Goal: Book appointment/travel/reservation

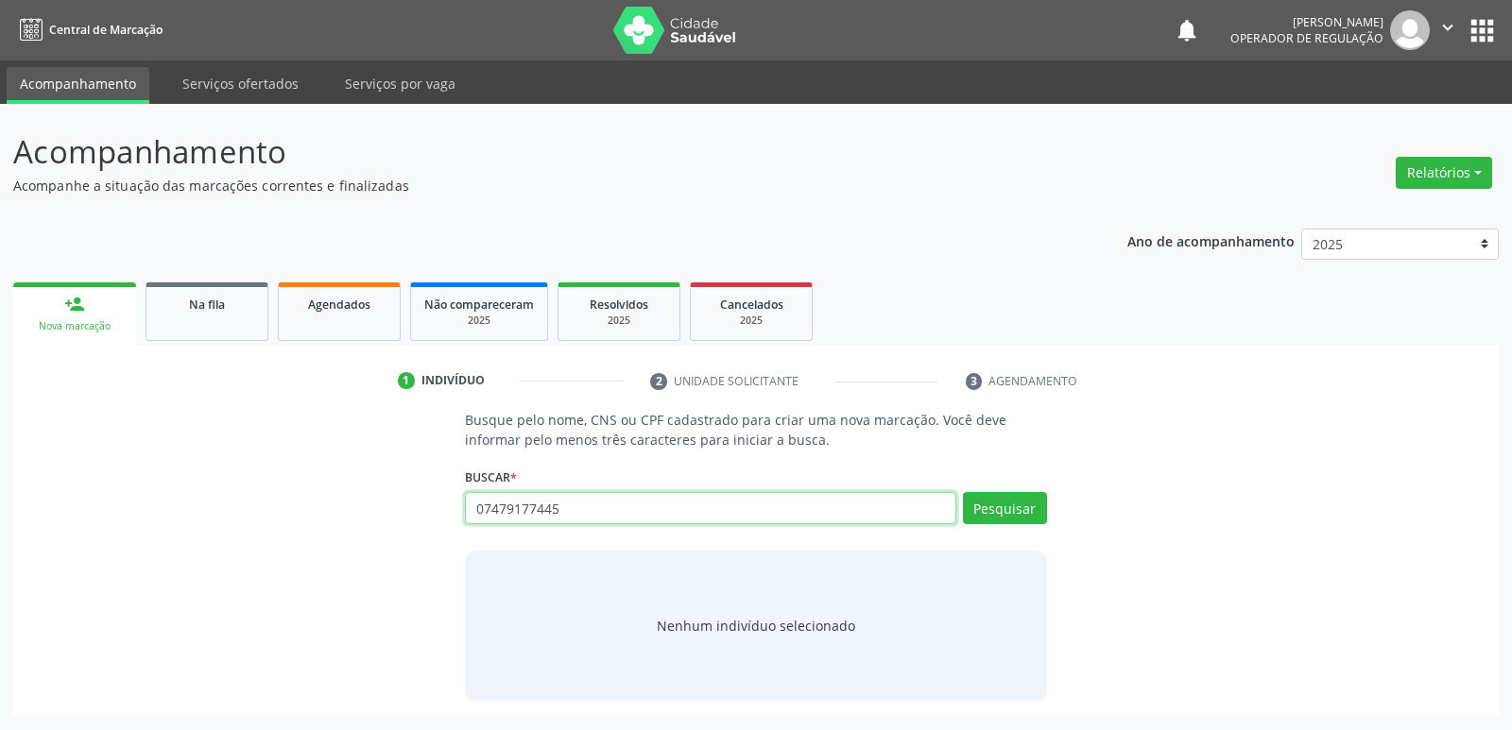
type input "07479177445"
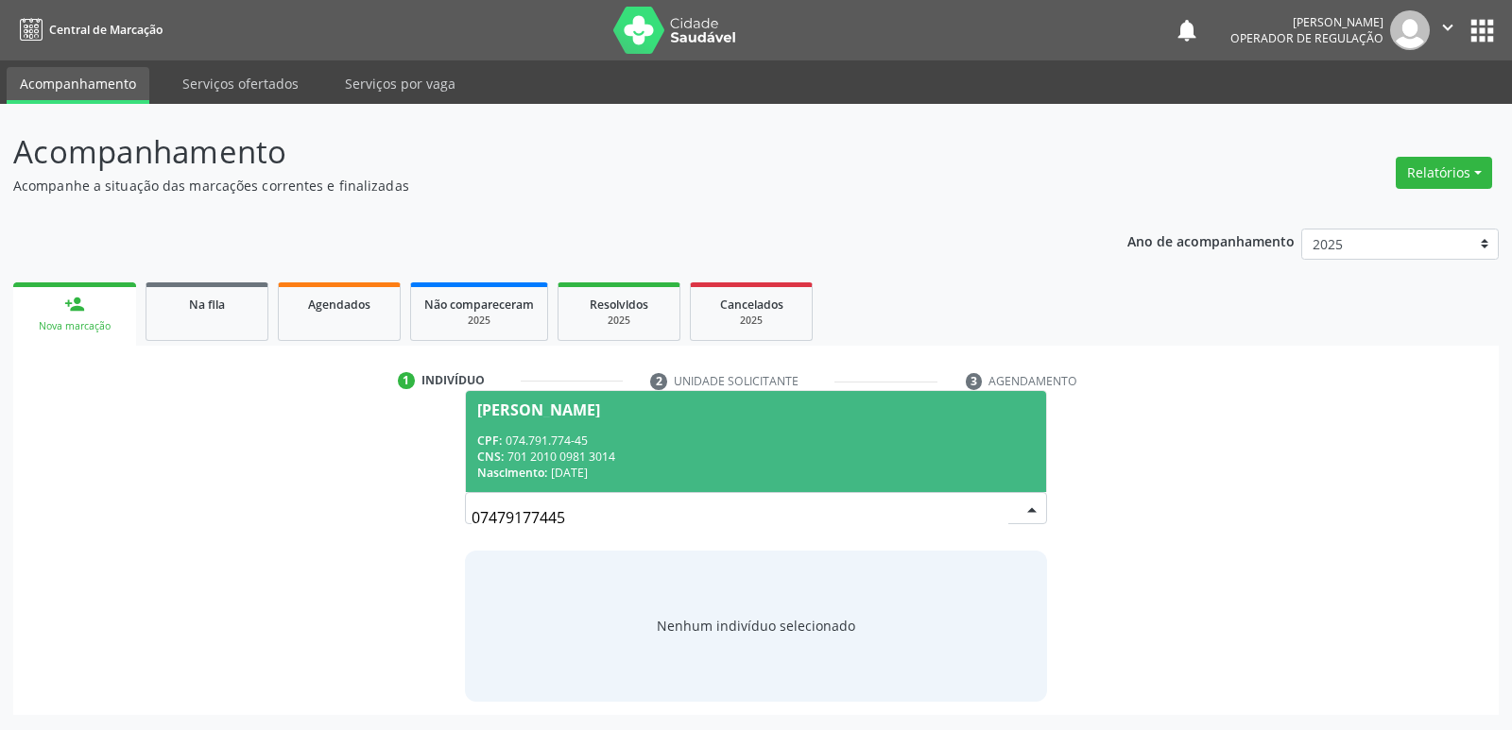
click at [523, 427] on span "[PERSON_NAME] CPF: 074.791.774-45 CNS: 701 2010 0981 3014 Nascimento: [DATE]" at bounding box center [755, 441] width 579 height 101
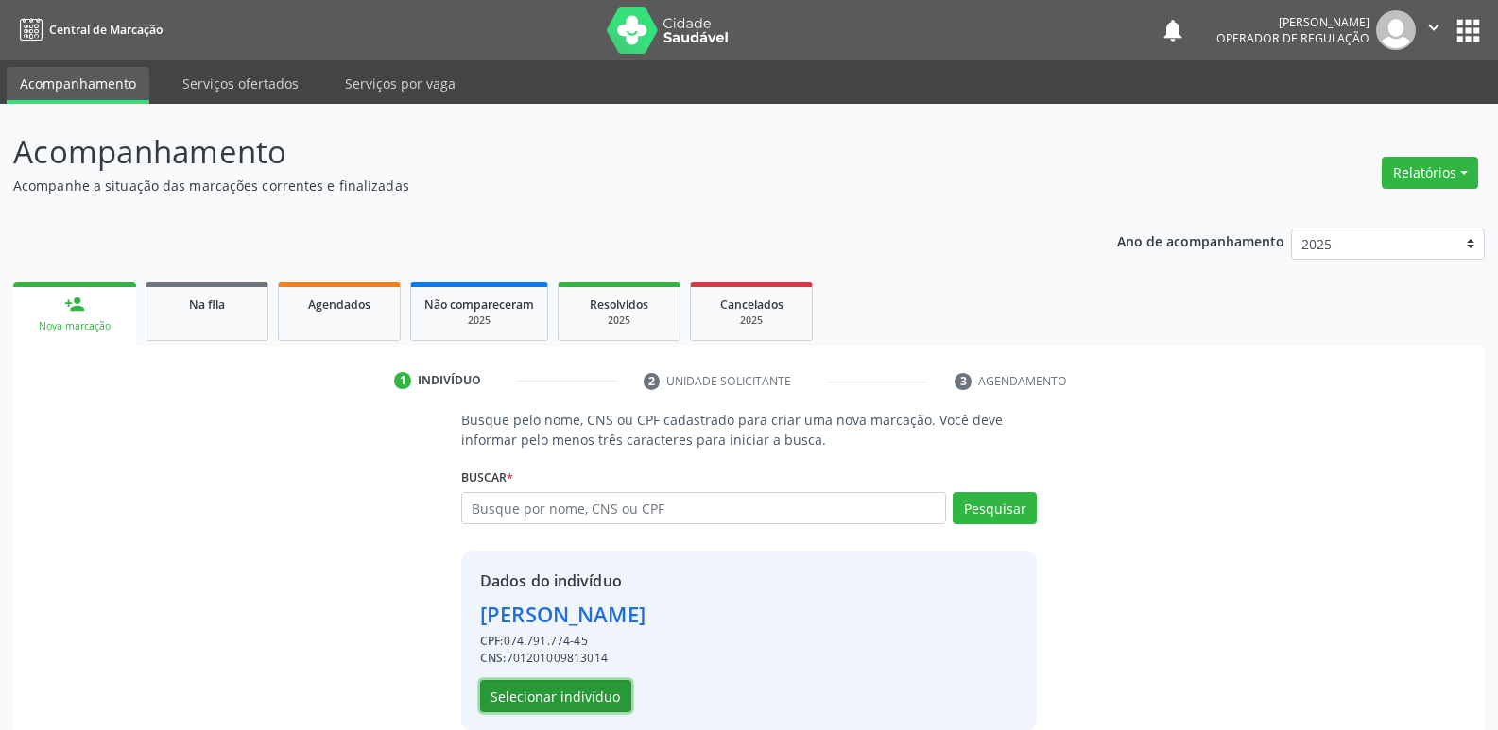
click at [530, 698] on button "Selecionar indivíduo" at bounding box center [555, 696] width 151 height 32
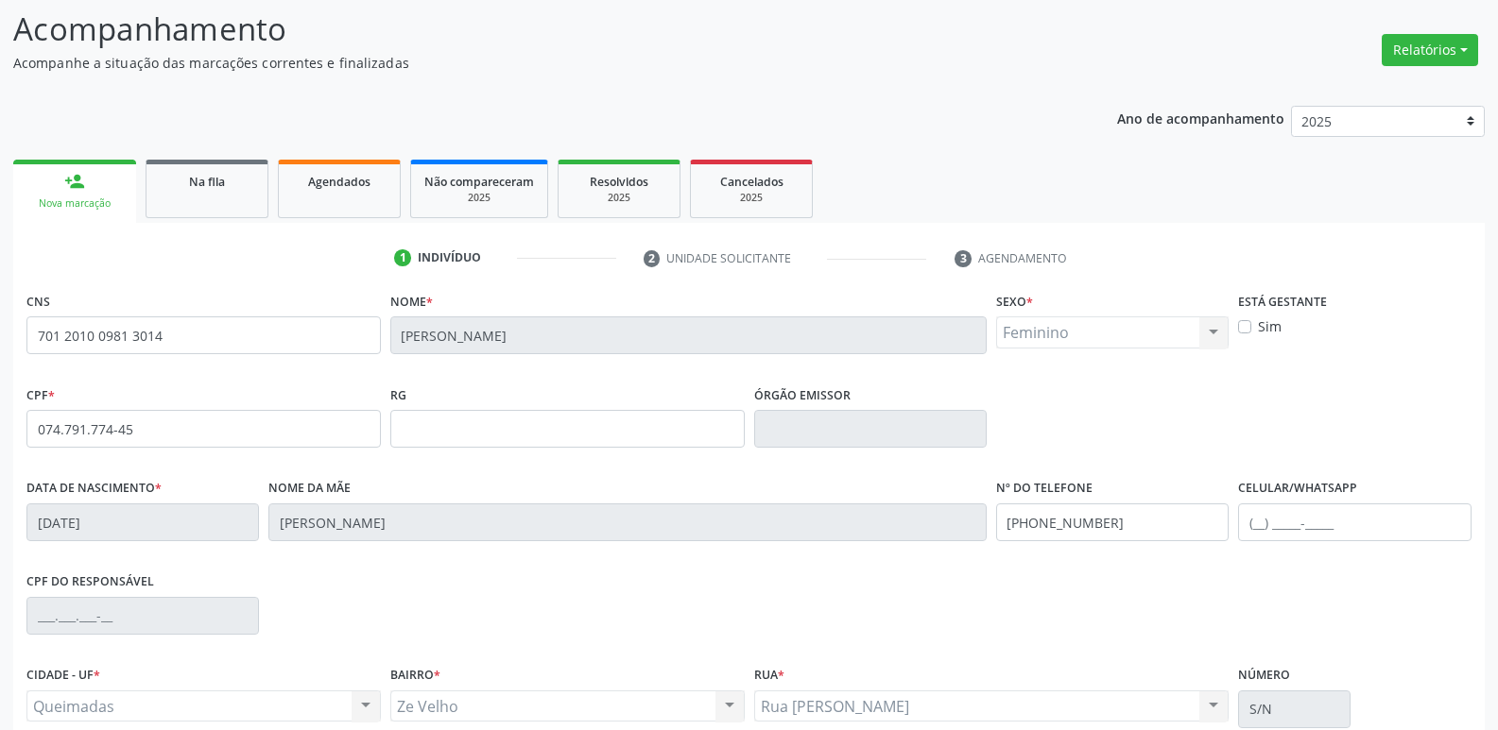
scroll to position [294, 0]
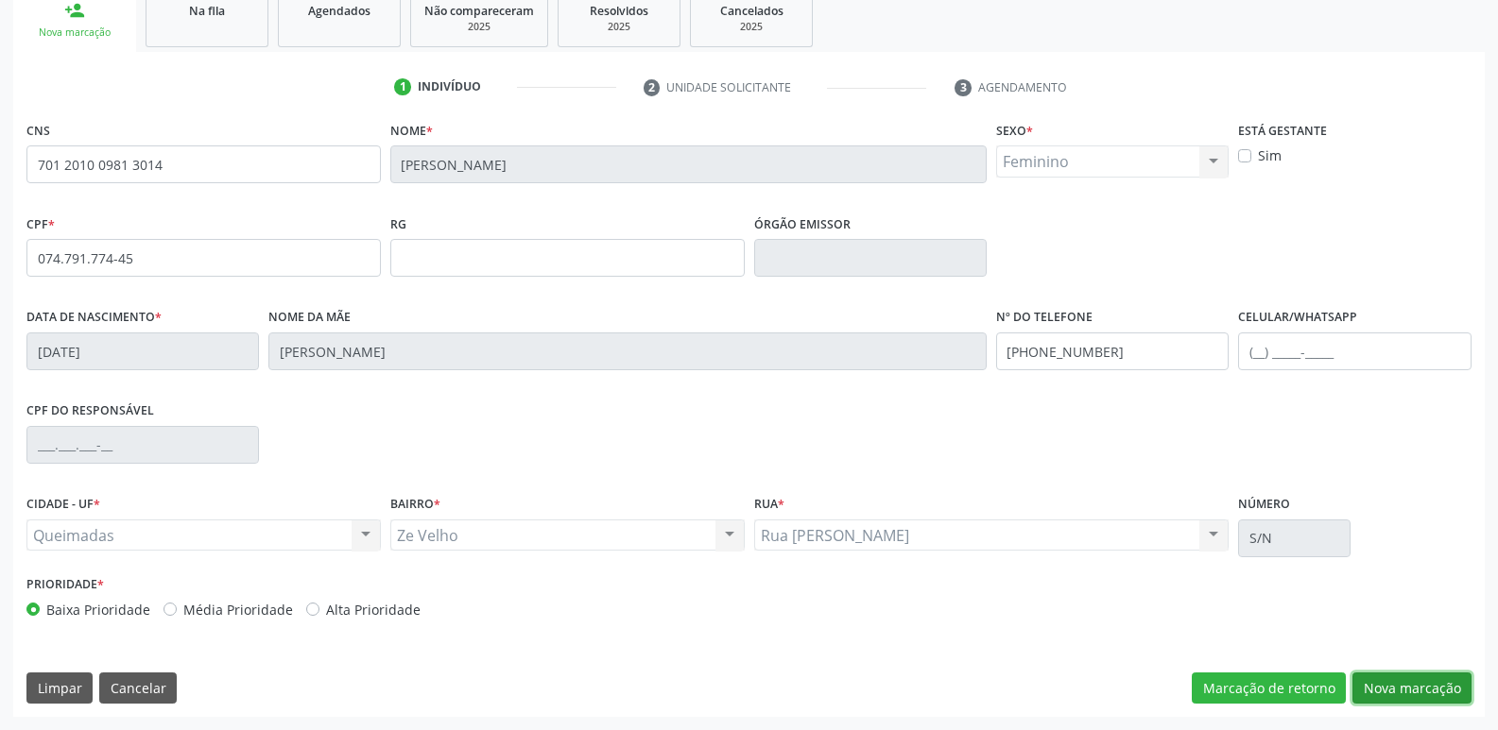
click at [1387, 697] on button "Nova marcação" at bounding box center [1411, 689] width 119 height 32
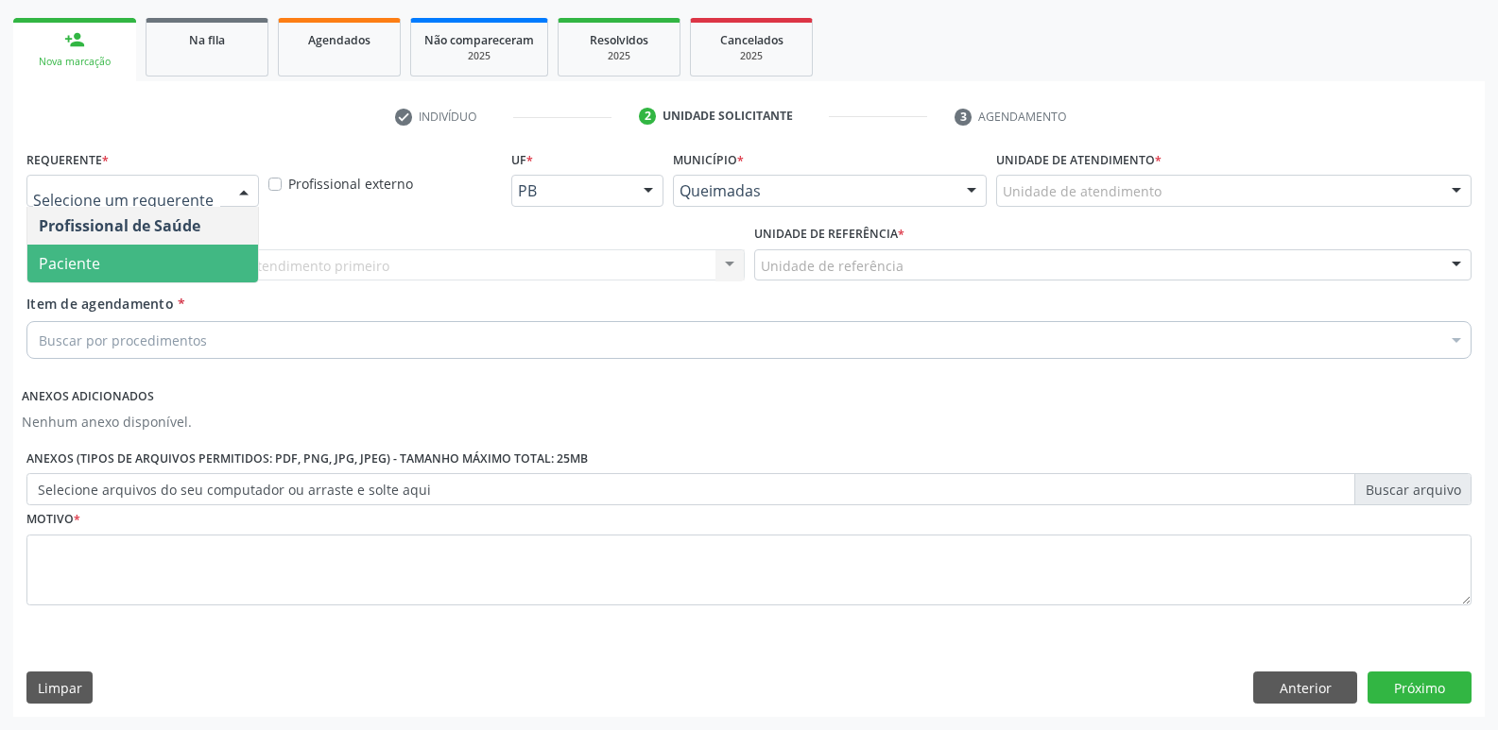
click at [111, 260] on span "Paciente" at bounding box center [142, 264] width 231 height 38
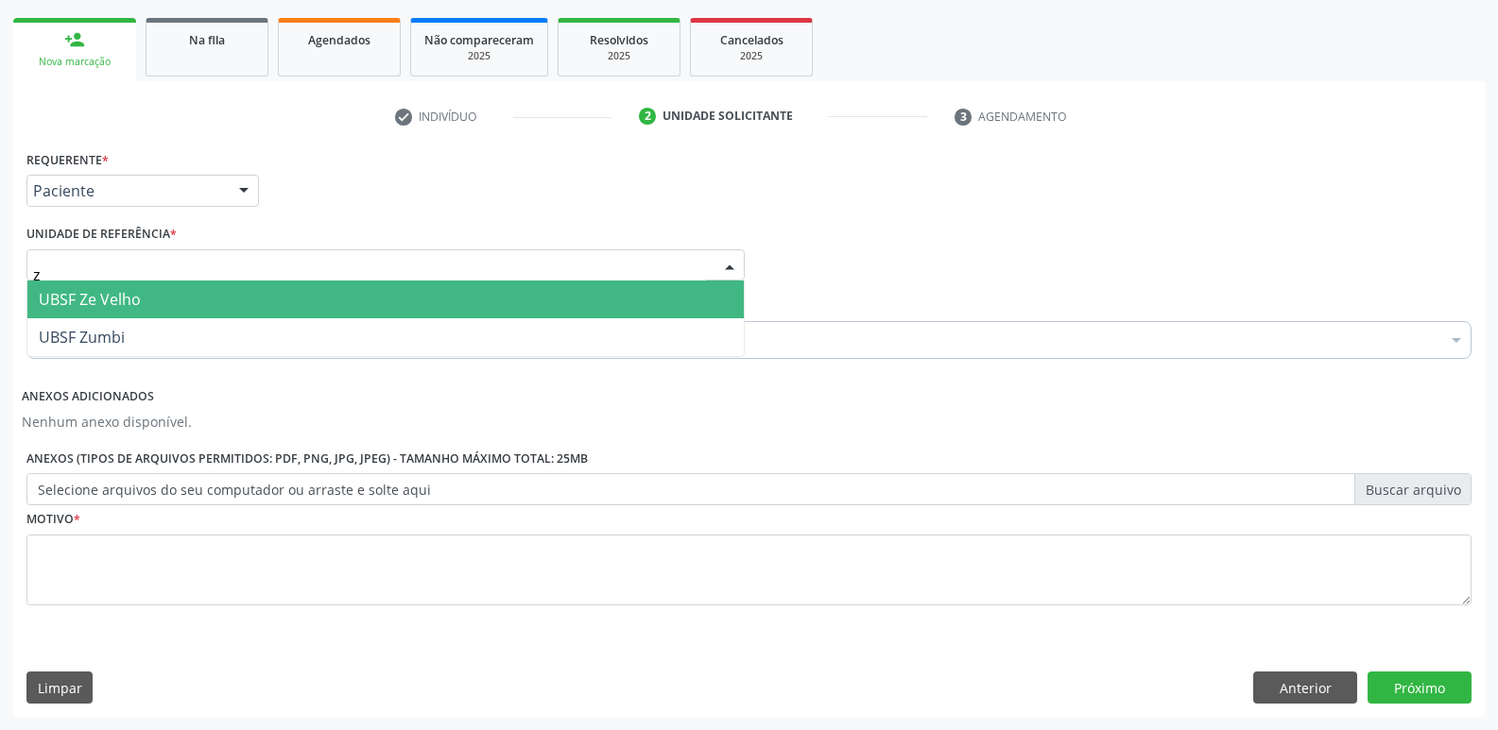
type input "ze"
click at [128, 306] on span "UBSF Ze Velho" at bounding box center [90, 299] width 102 height 21
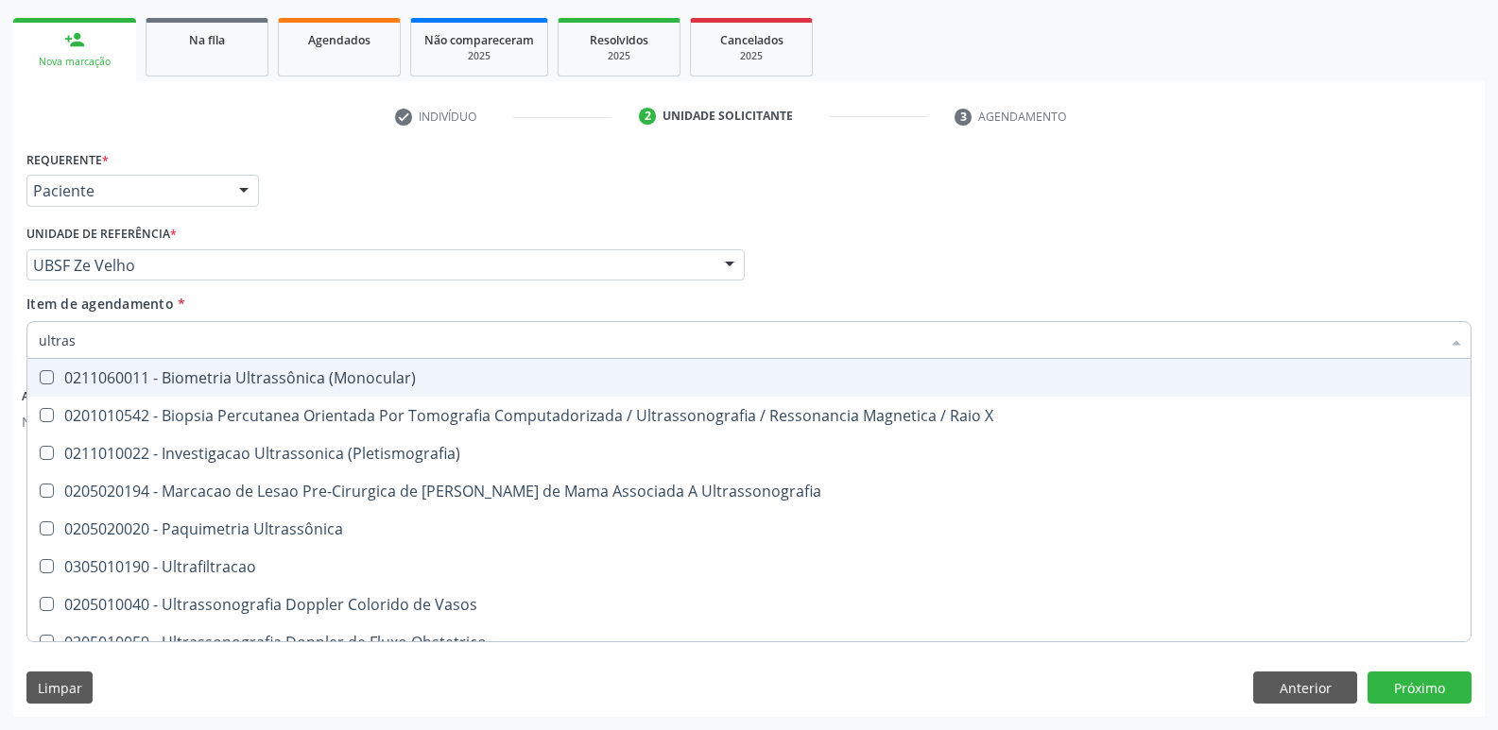
type input "ultrass"
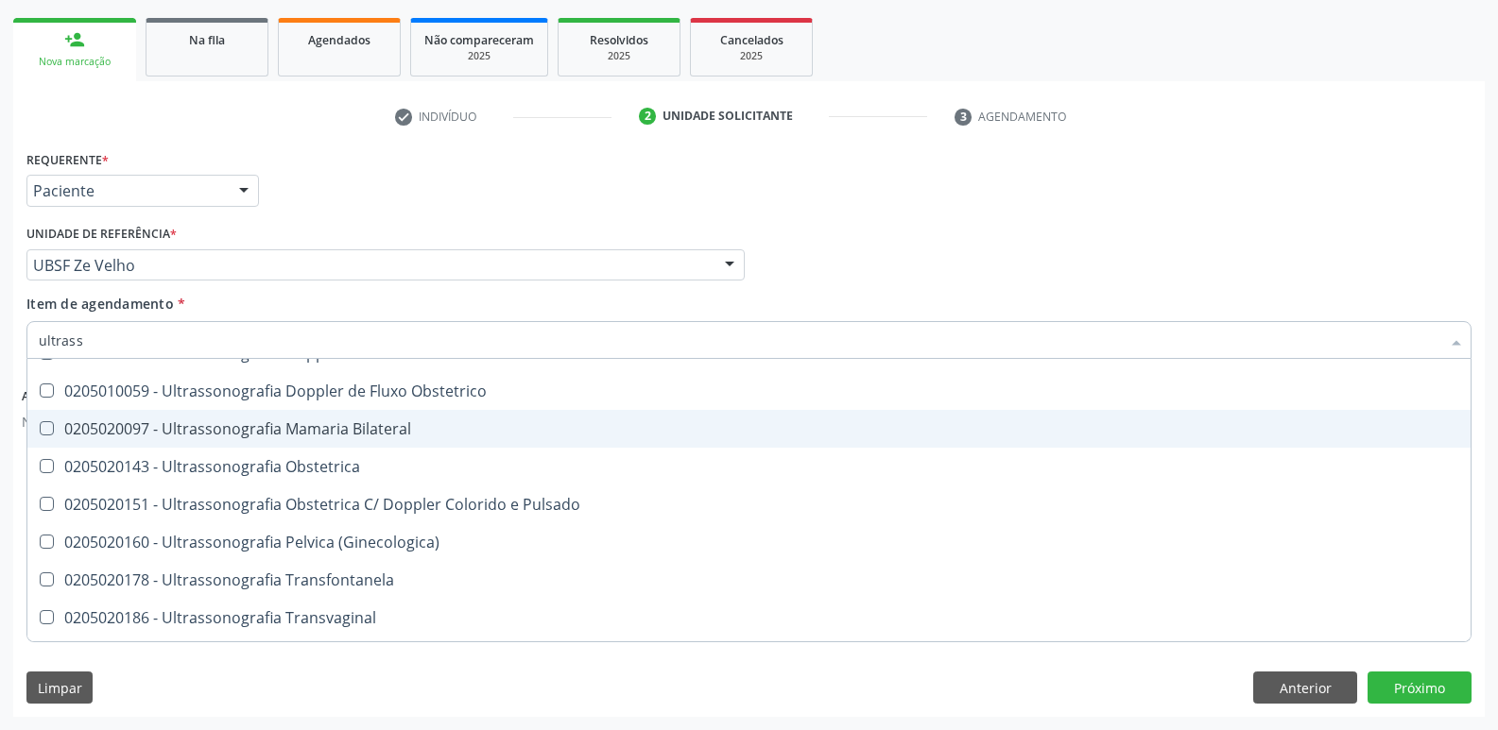
scroll to position [283, 0]
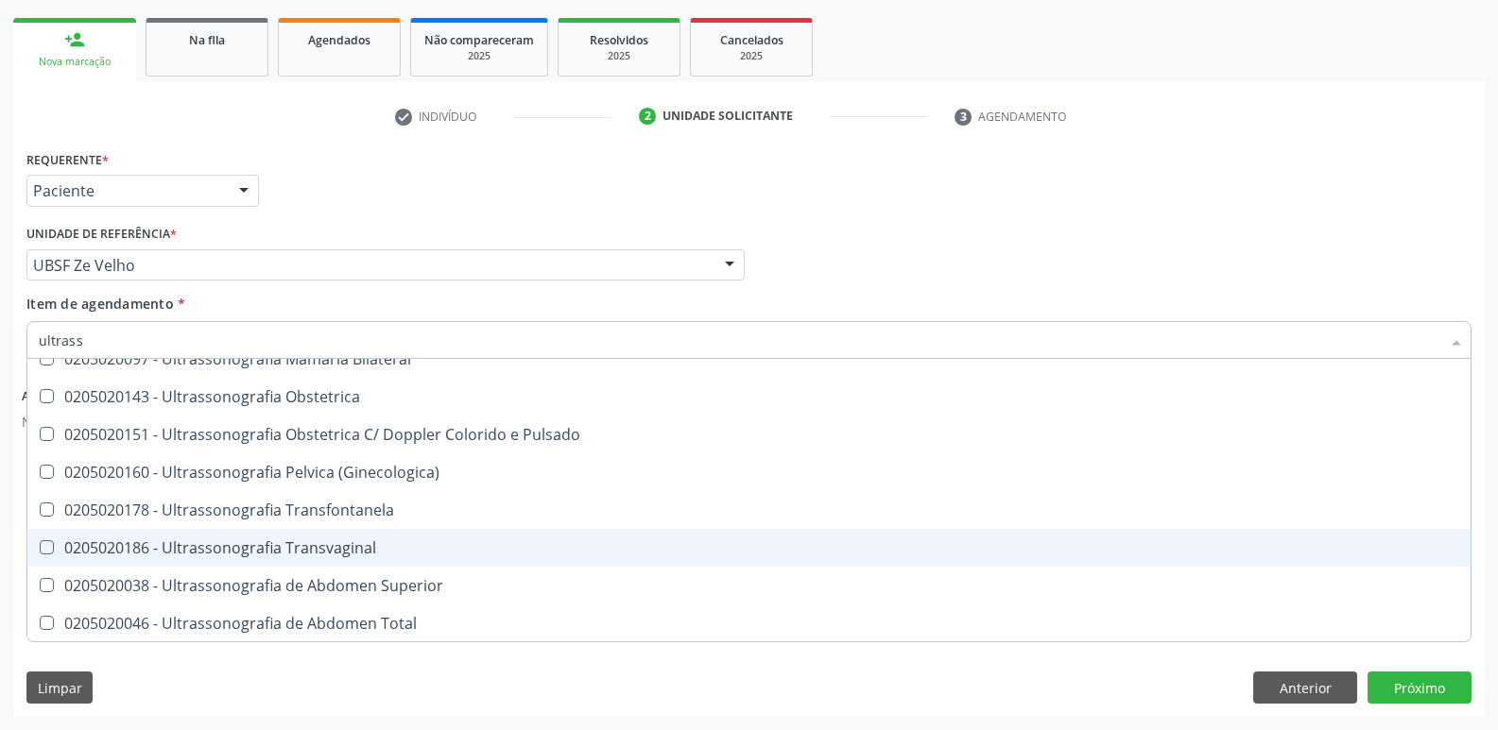
click at [388, 551] on div "0205020186 - Ultrassonografia Transvaginal" at bounding box center [749, 547] width 1420 height 15
checkbox Transvaginal "true"
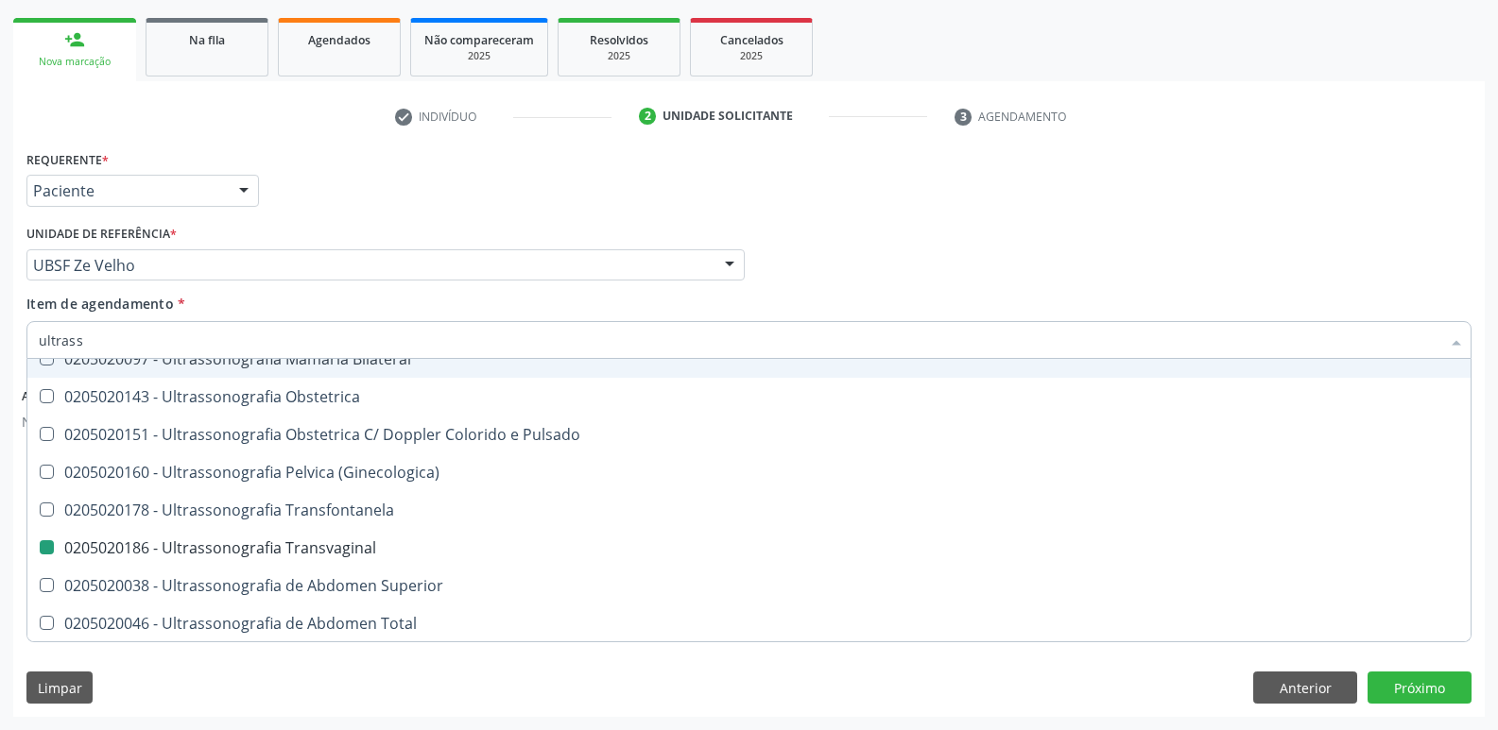
click at [484, 198] on div "Requerente * Paciente Profissional de Saúde Paciente Nenhum resultado encontrad…" at bounding box center [749, 183] width 1454 height 74
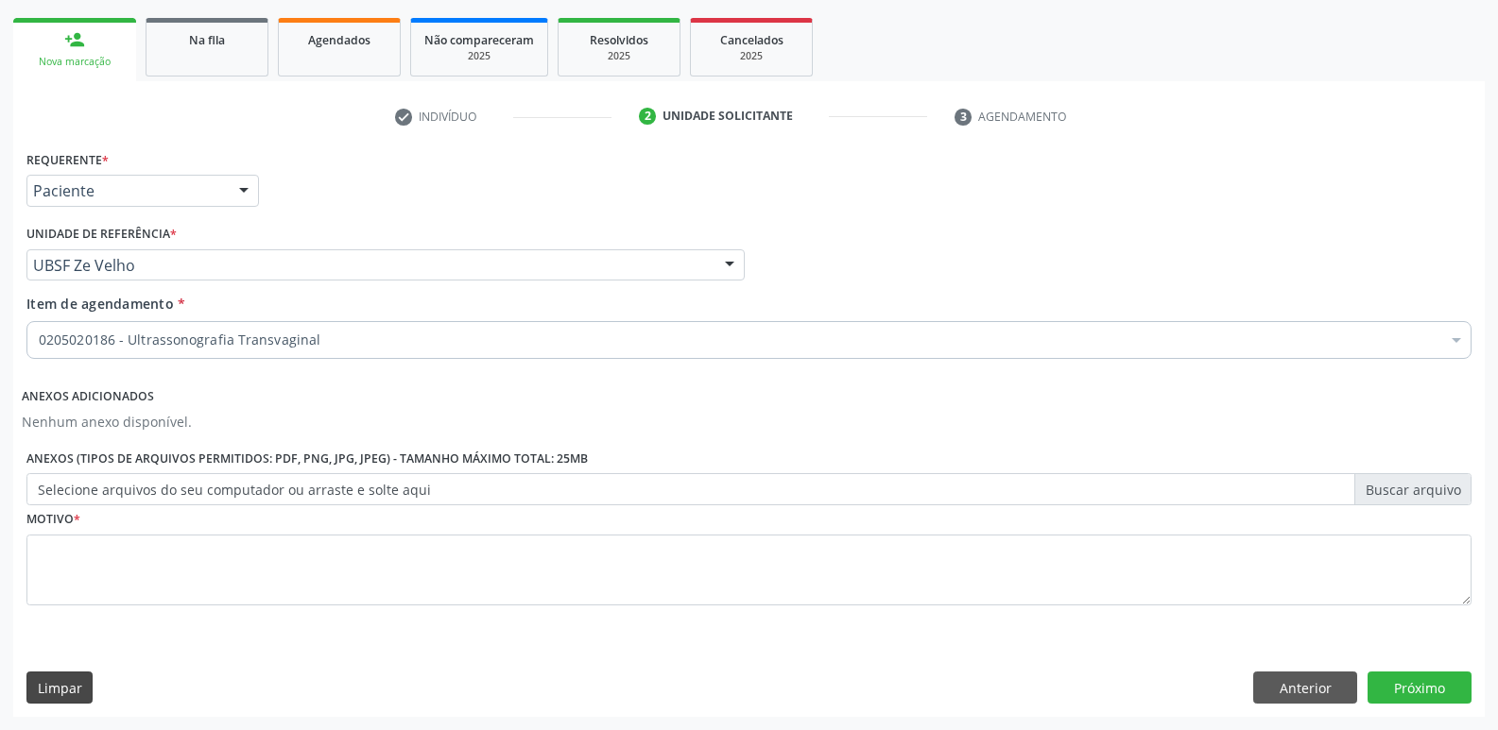
scroll to position [0, 0]
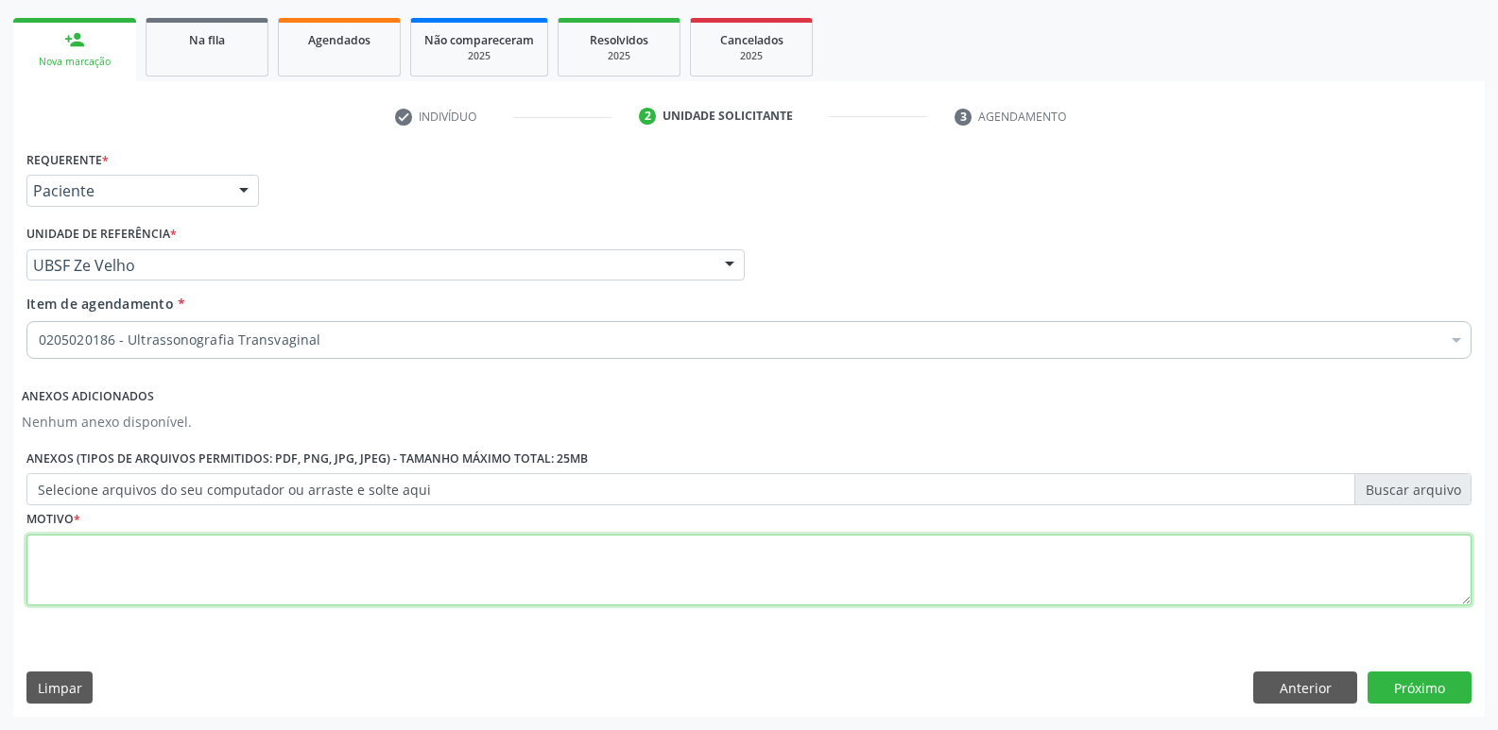
click at [163, 567] on textarea at bounding box center [748, 571] width 1445 height 72
type textarea "avaliação"
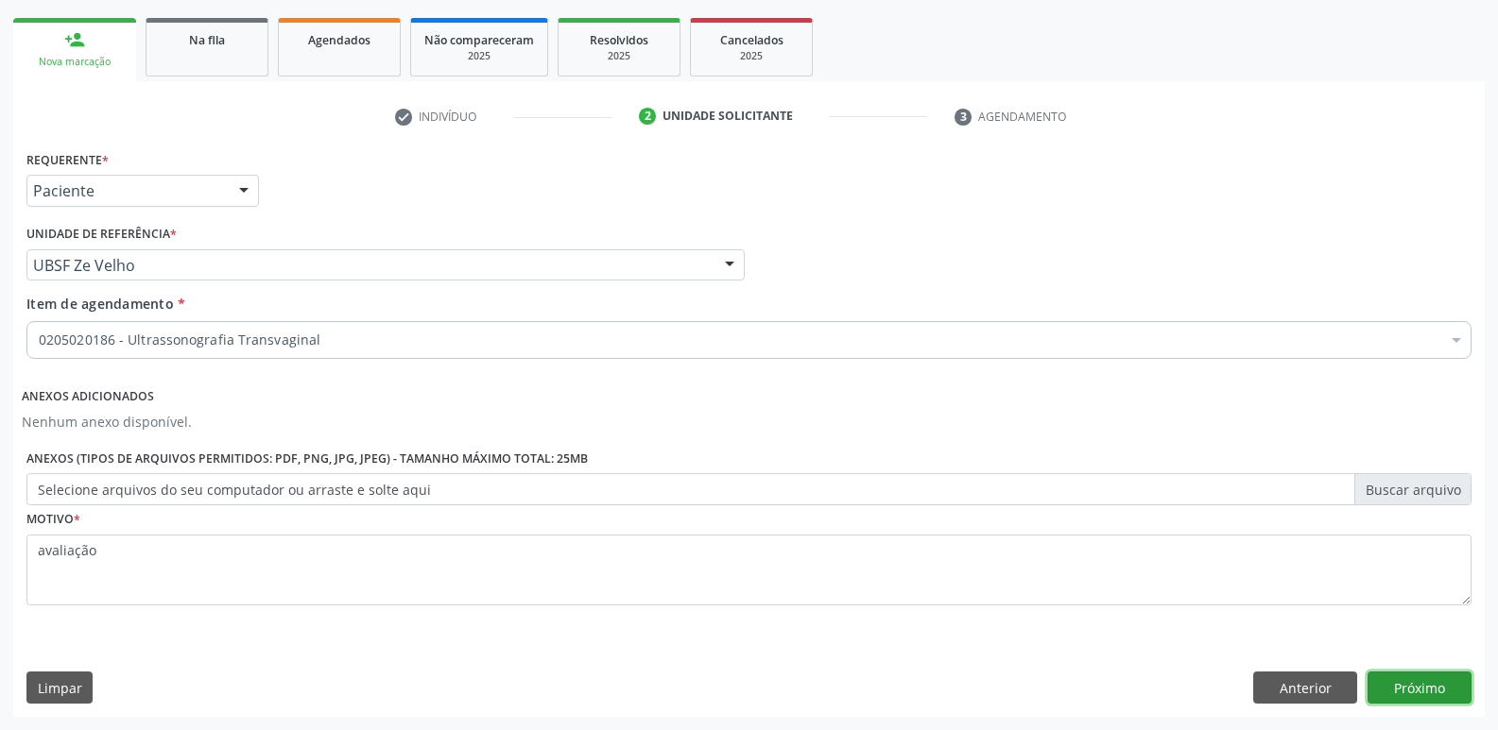
click at [1449, 699] on button "Próximo" at bounding box center [1419, 688] width 104 height 32
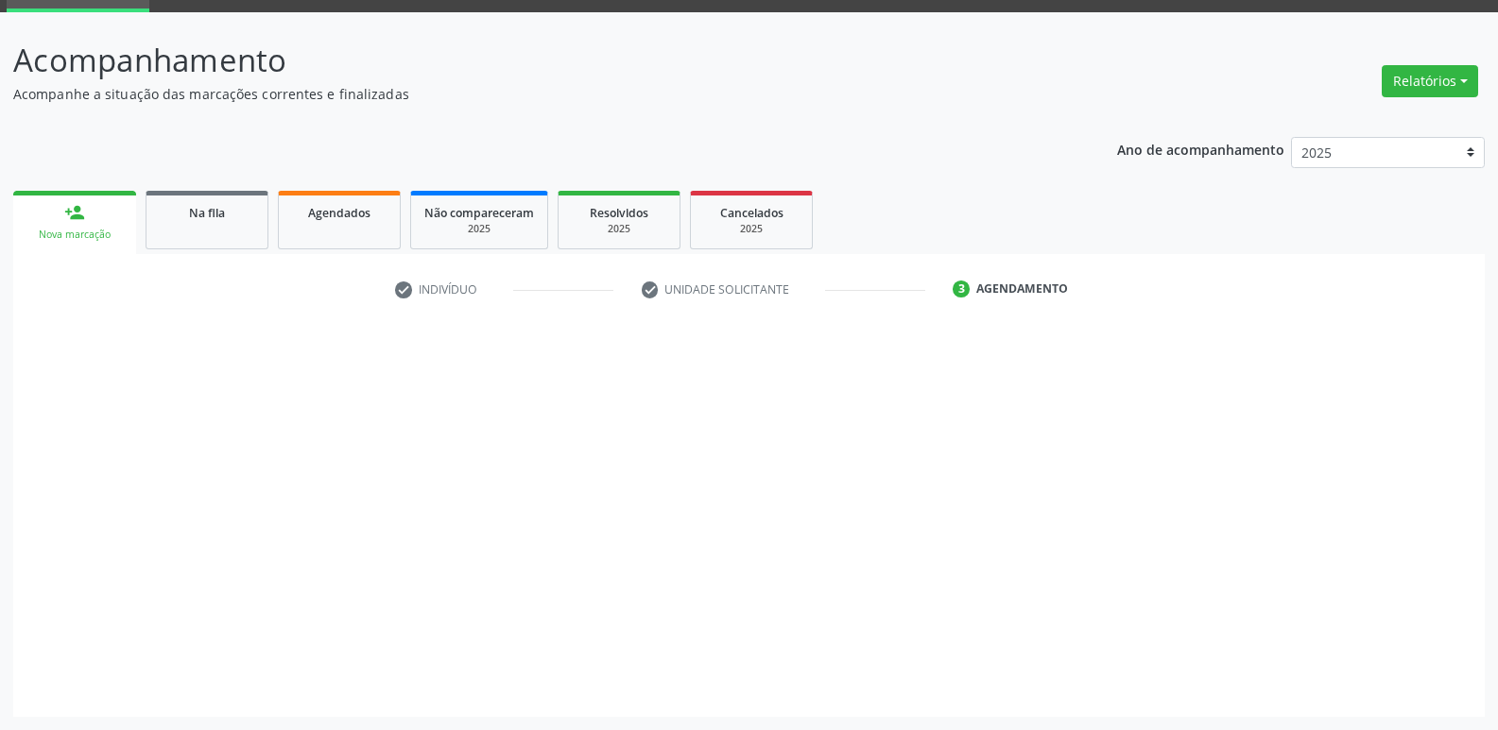
scroll to position [92, 0]
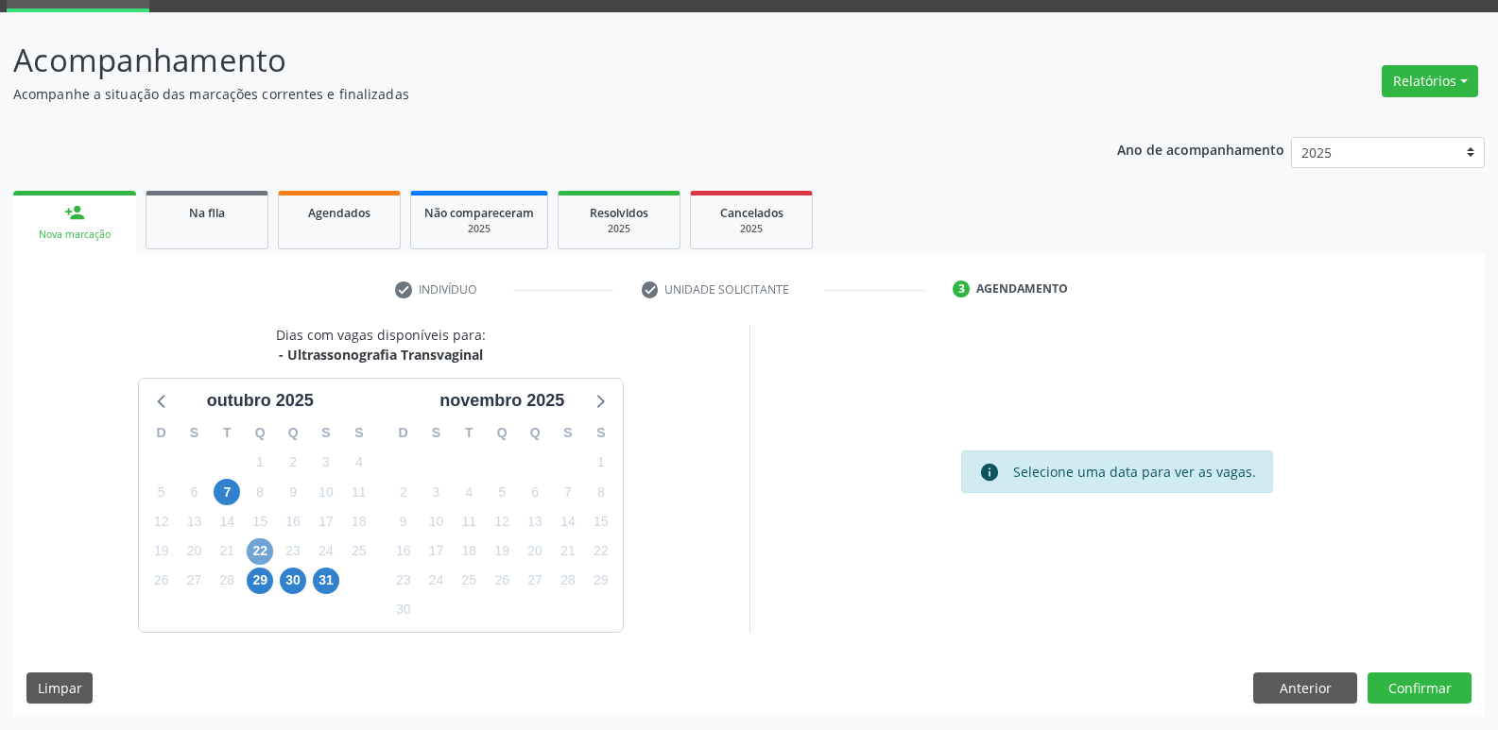
click at [256, 553] on span "22" at bounding box center [260, 552] width 26 height 26
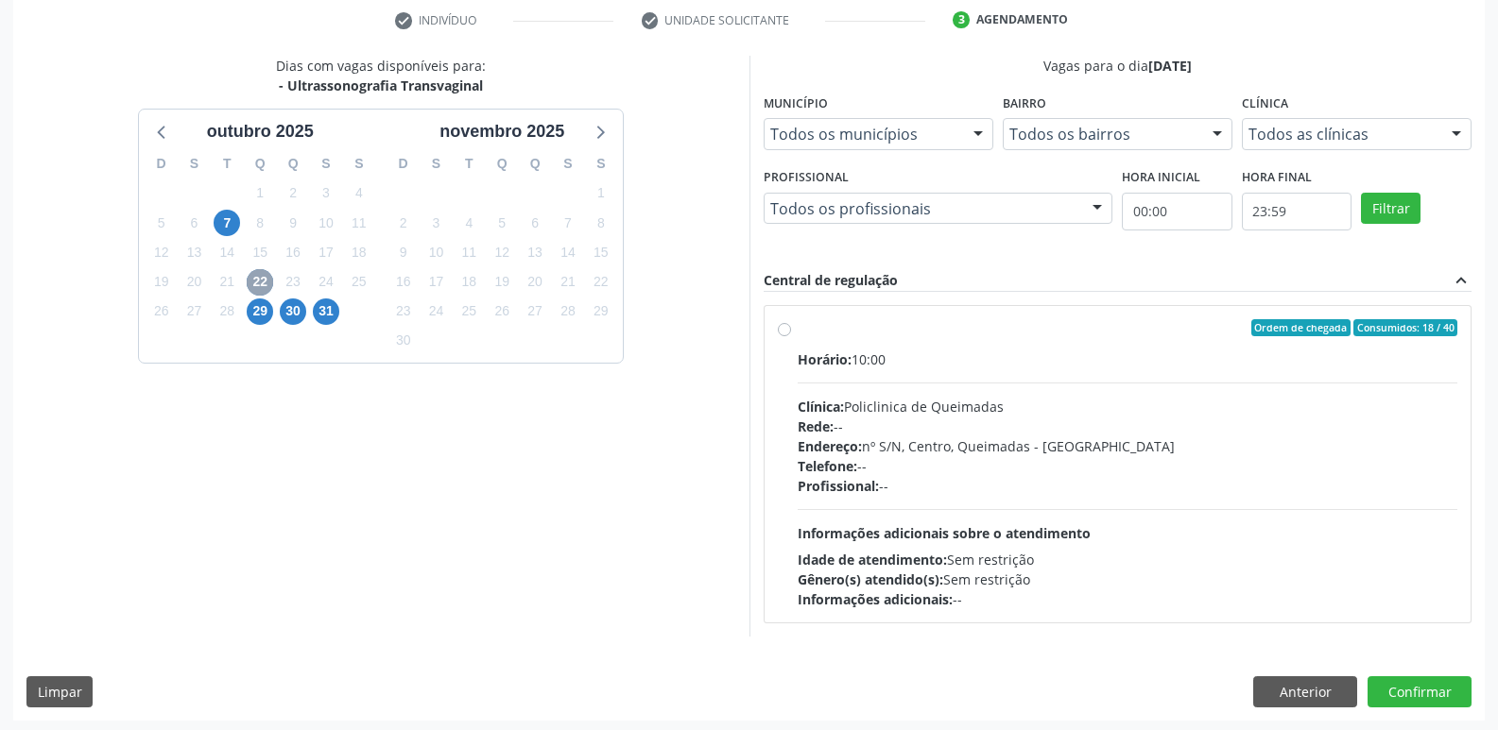
scroll to position [365, 0]
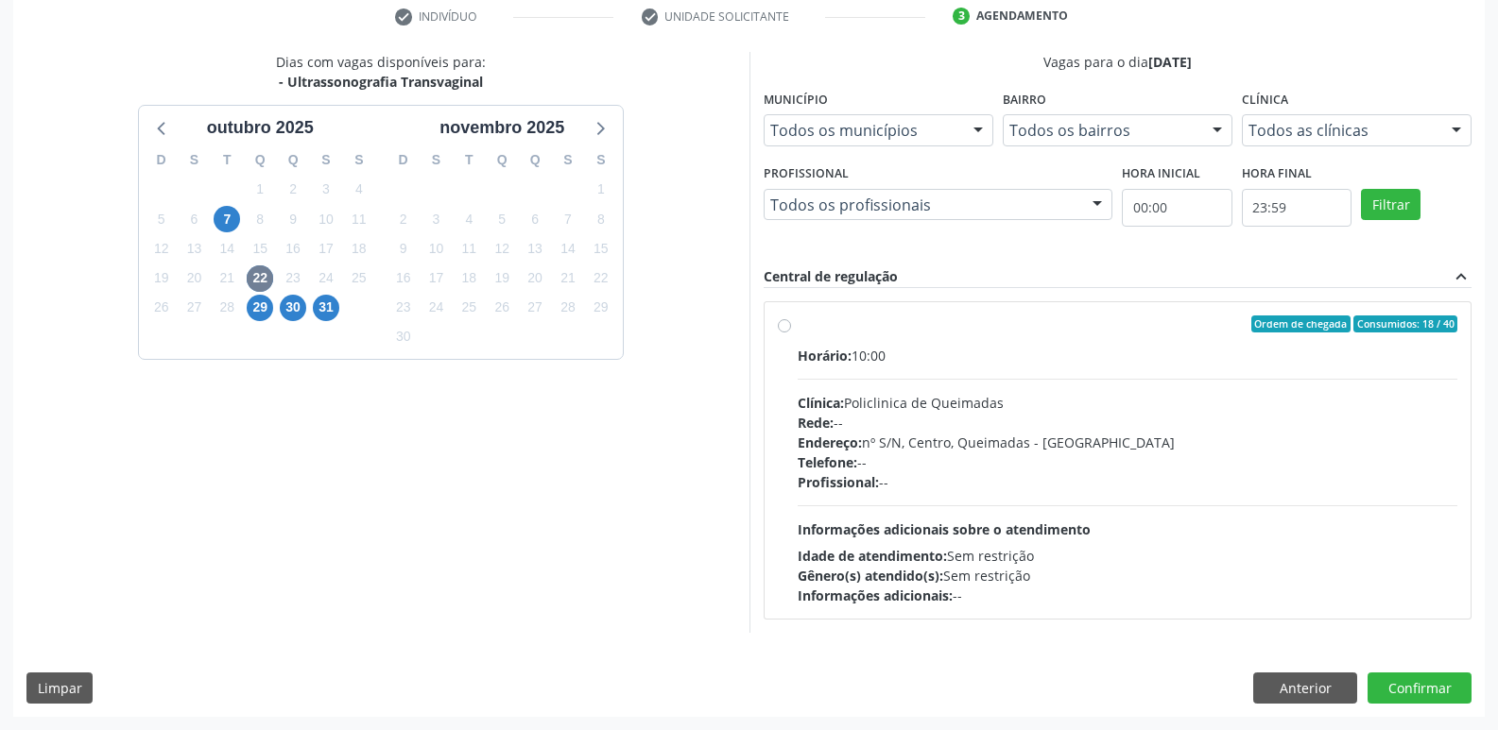
click at [1029, 426] on div "Rede: --" at bounding box center [1127, 423] width 660 height 20
click at [791, 333] on input "Ordem de chegada Consumidos: 18 / 40 Horário: 10:00 Clínica: Policlinica de Que…" at bounding box center [784, 324] width 13 height 17
radio input "true"
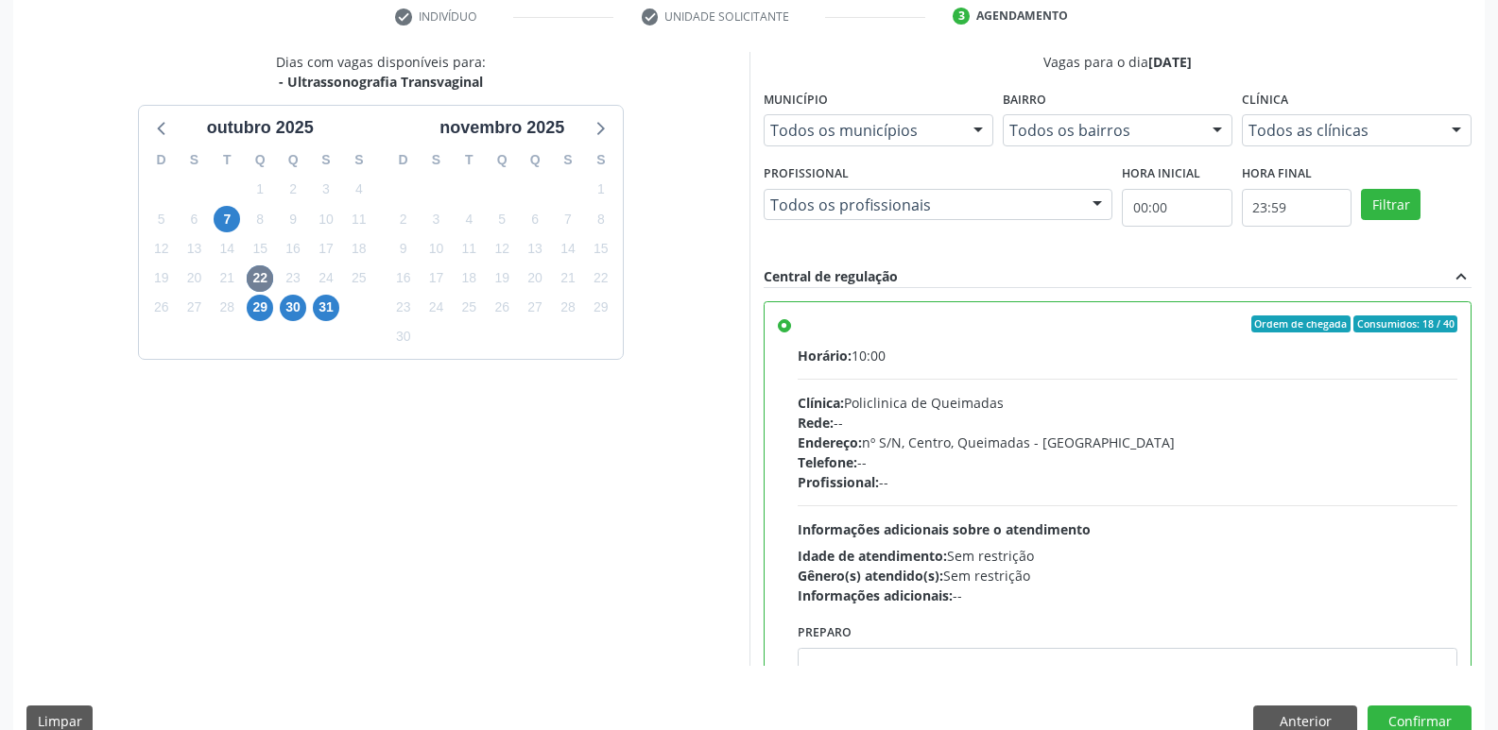
click at [1435, 699] on div "Dias com vagas disponíveis para: - Ultrassonografia Transvaginal ou[DATE] S T Q…" at bounding box center [748, 401] width 1471 height 698
click at [1430, 715] on button "Confirmar" at bounding box center [1419, 722] width 104 height 32
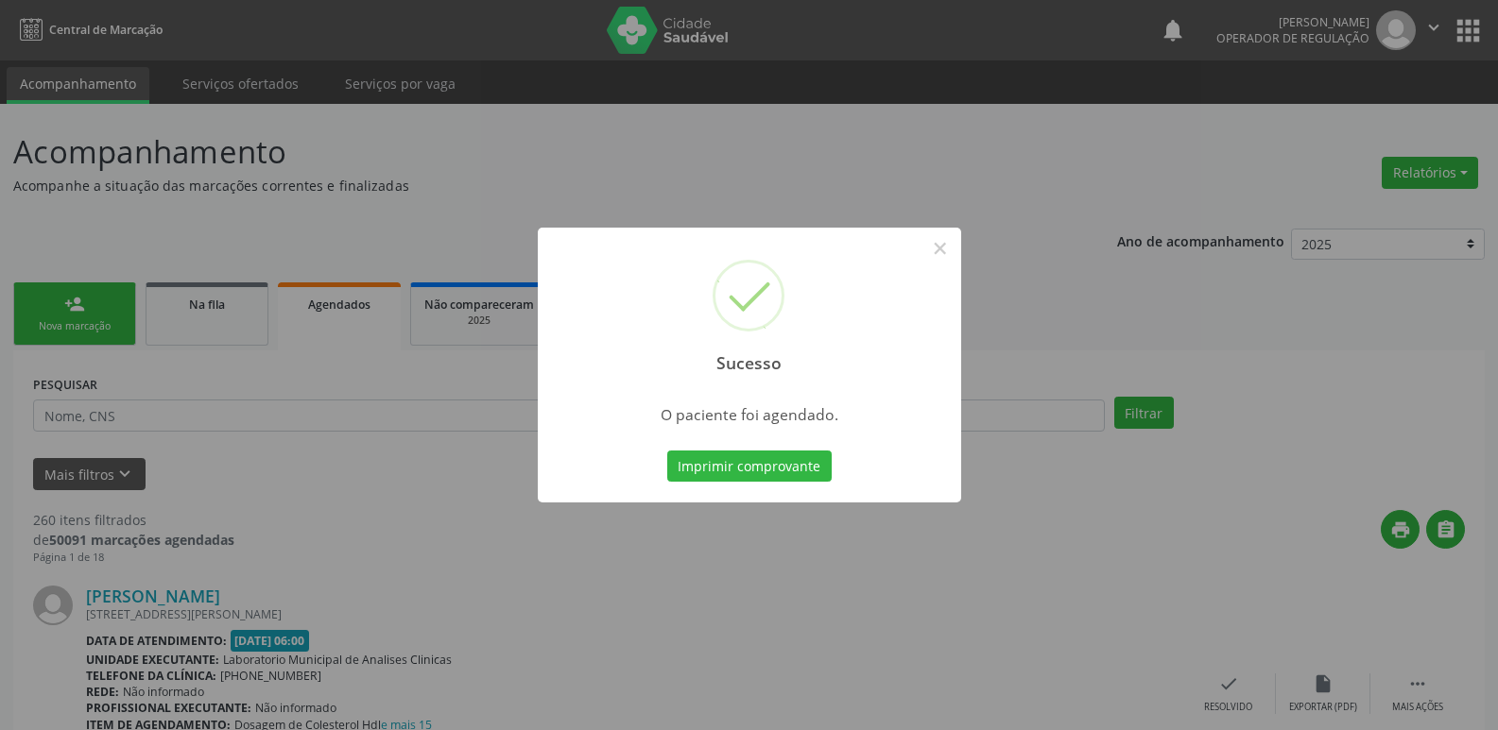
click at [667, 451] on button "Imprimir comprovante" at bounding box center [749, 467] width 164 height 32
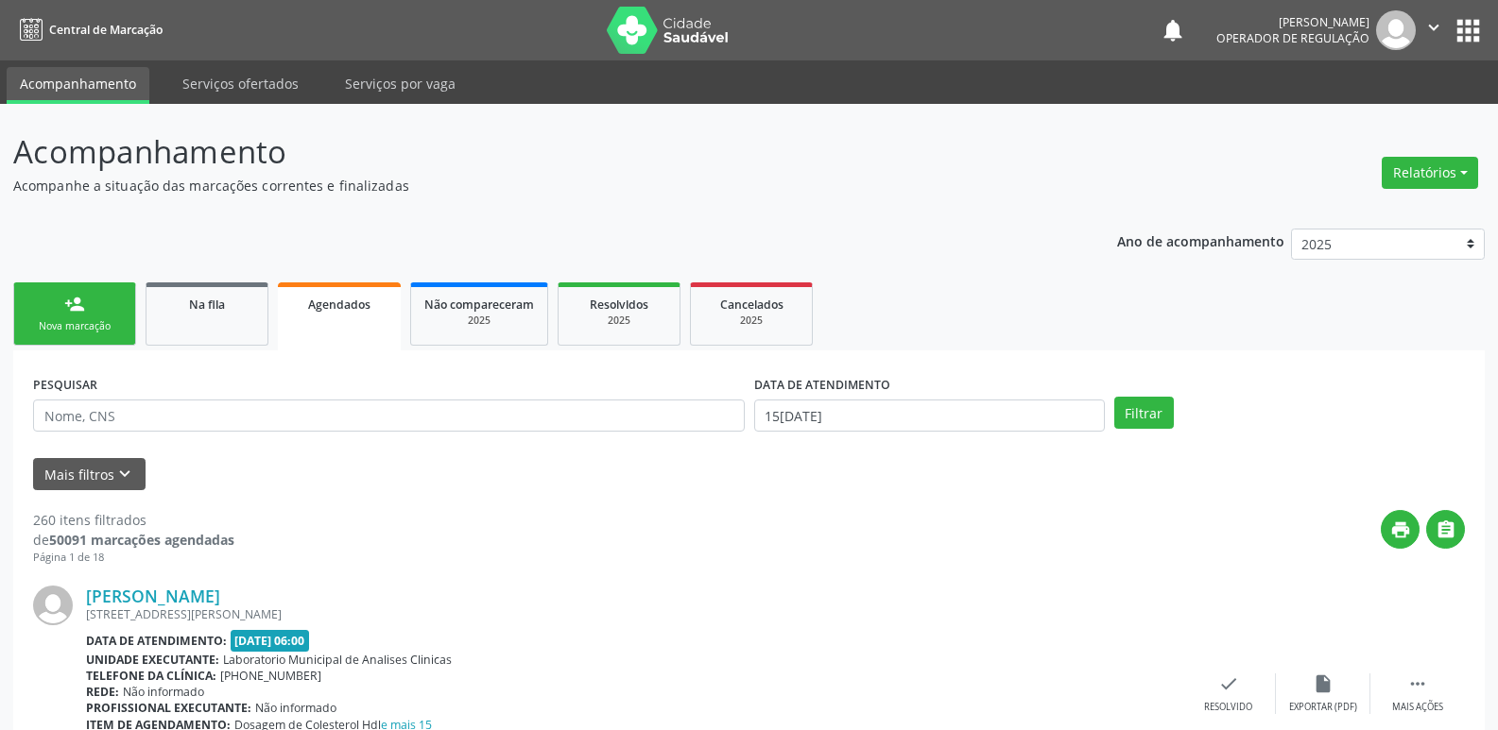
click at [79, 320] on div "Nova marcação" at bounding box center [74, 326] width 94 height 14
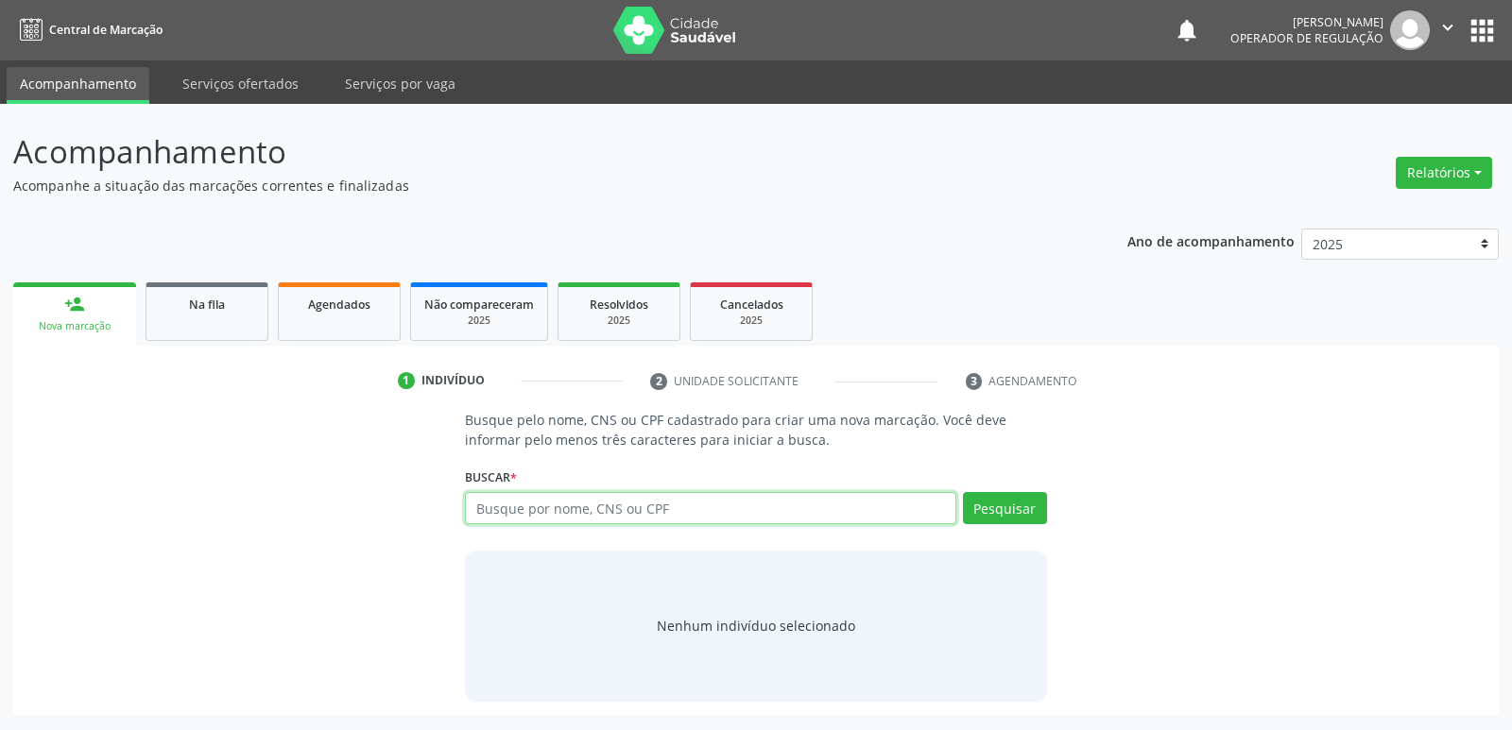
click at [629, 513] on input "text" at bounding box center [710, 508] width 490 height 32
type input "702402592031828"
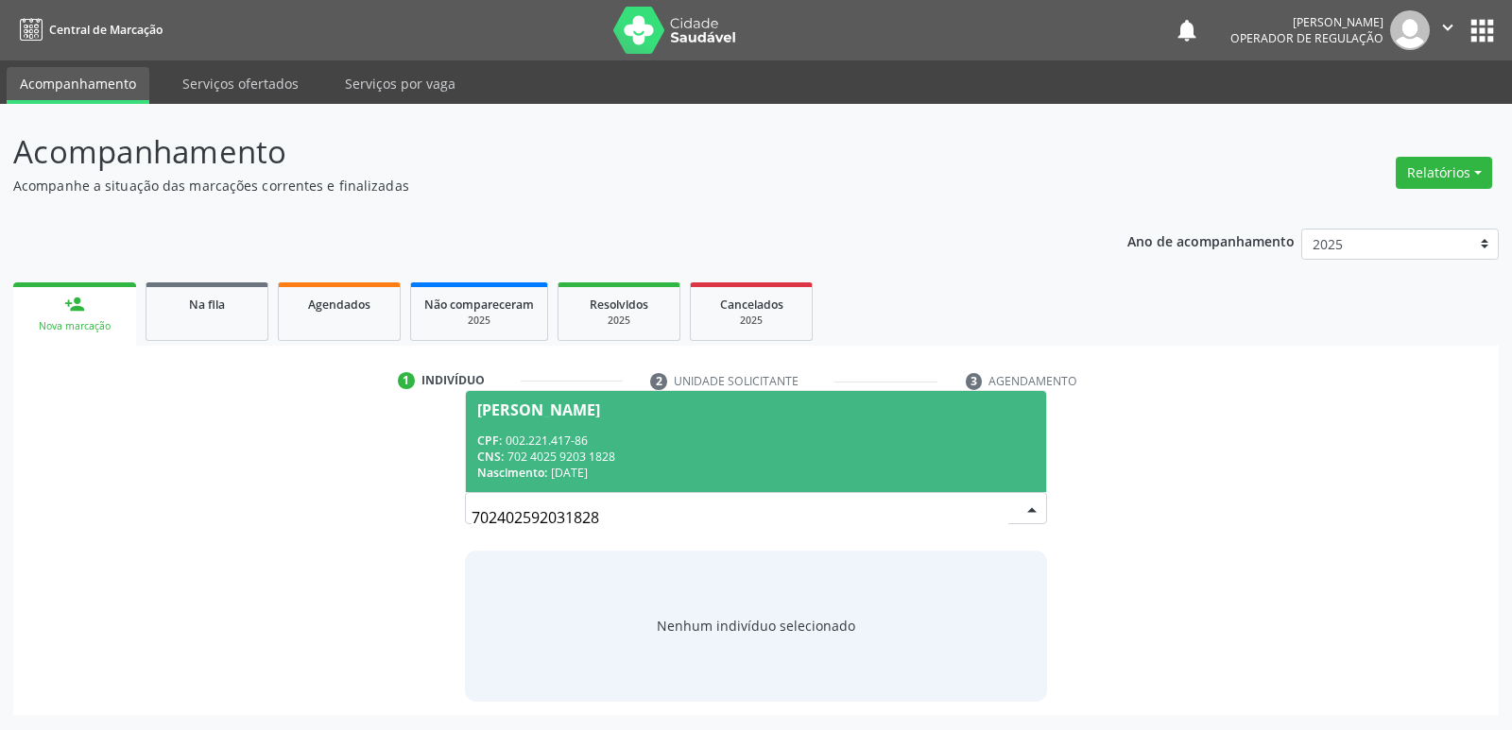
click at [524, 428] on span "[PERSON_NAME] CPF: 002.221.417-86 CNS: 702 4025 9203 1828 Nascimento: [DATE]" at bounding box center [755, 441] width 579 height 101
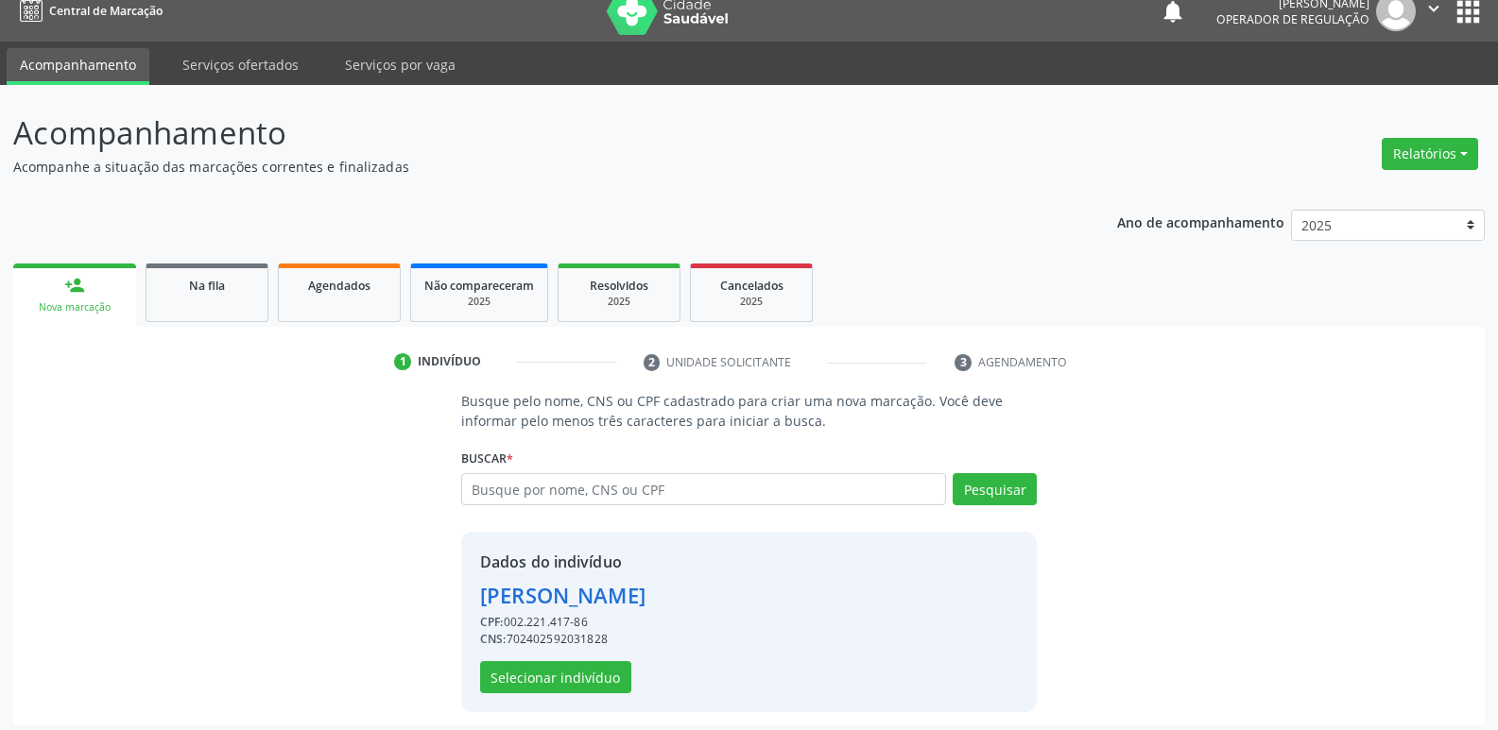
scroll to position [27, 0]
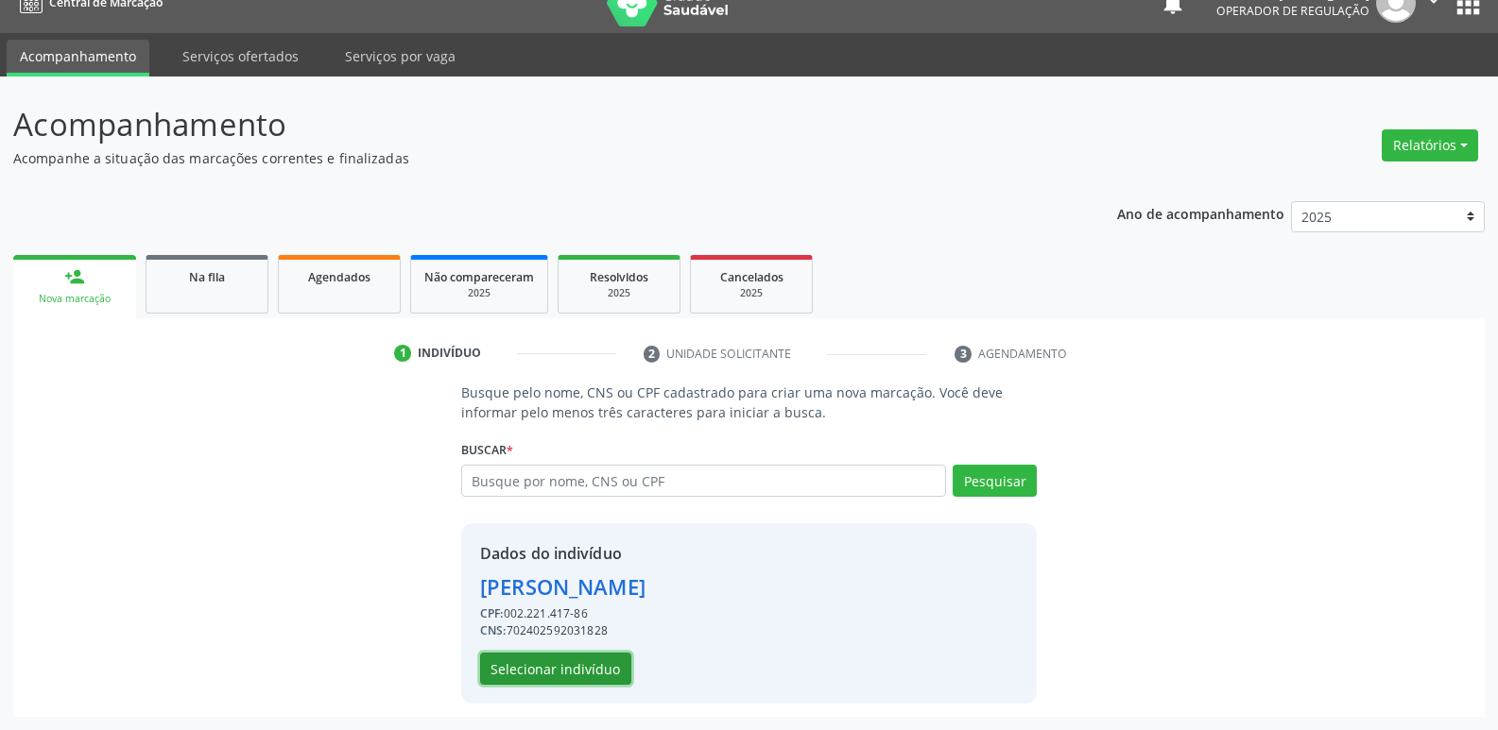
click at [575, 677] on button "Selecionar indivíduo" at bounding box center [555, 669] width 151 height 32
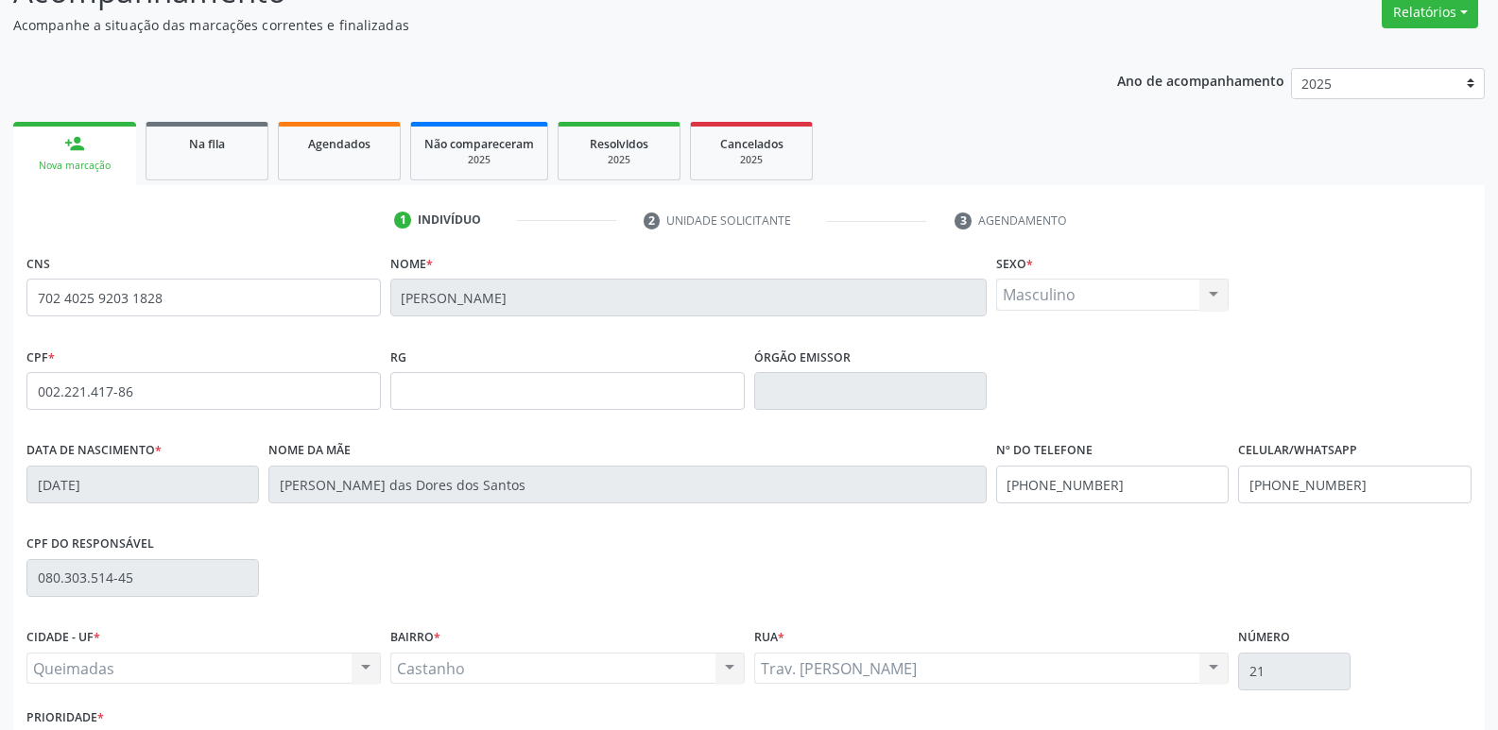
scroll to position [294, 0]
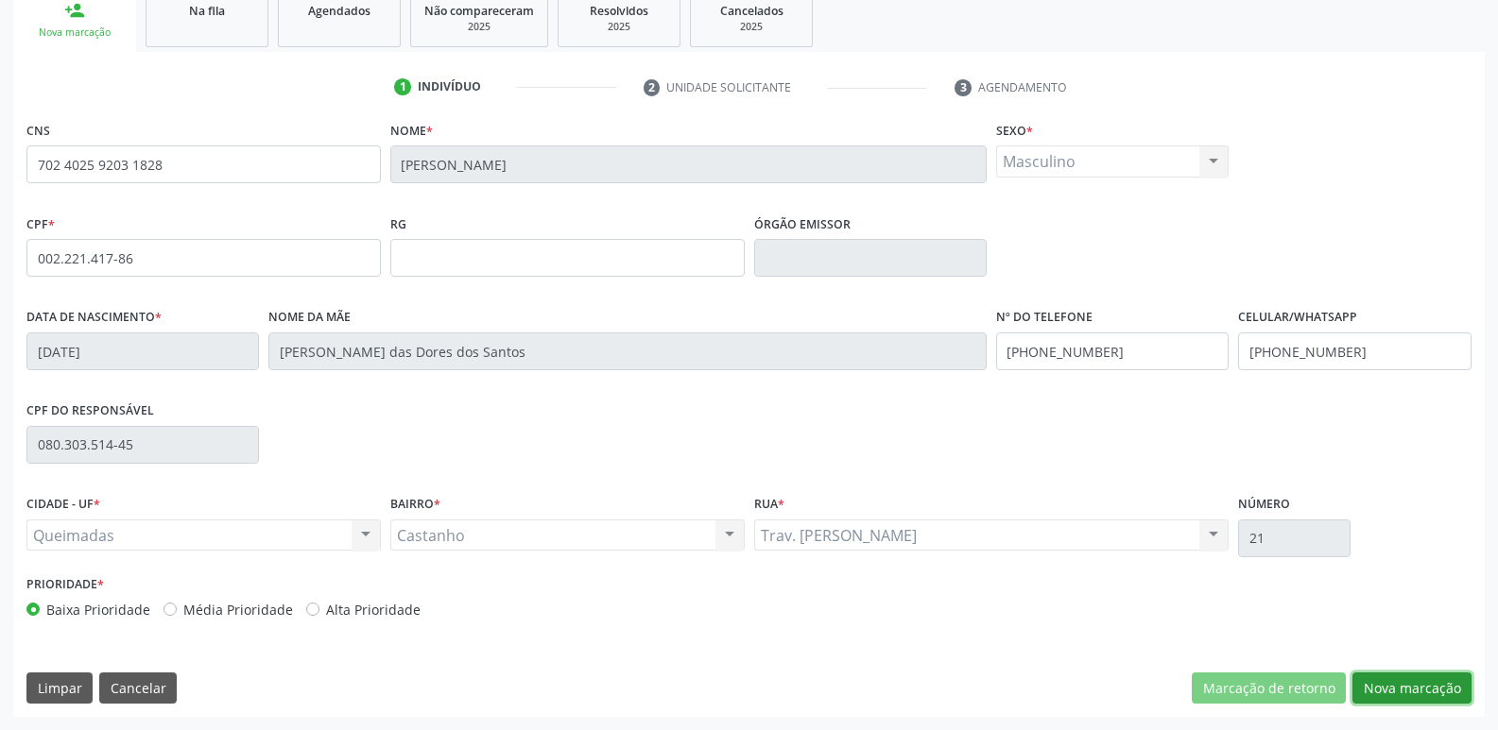
click at [1398, 681] on button "Nova marcação" at bounding box center [1411, 689] width 119 height 32
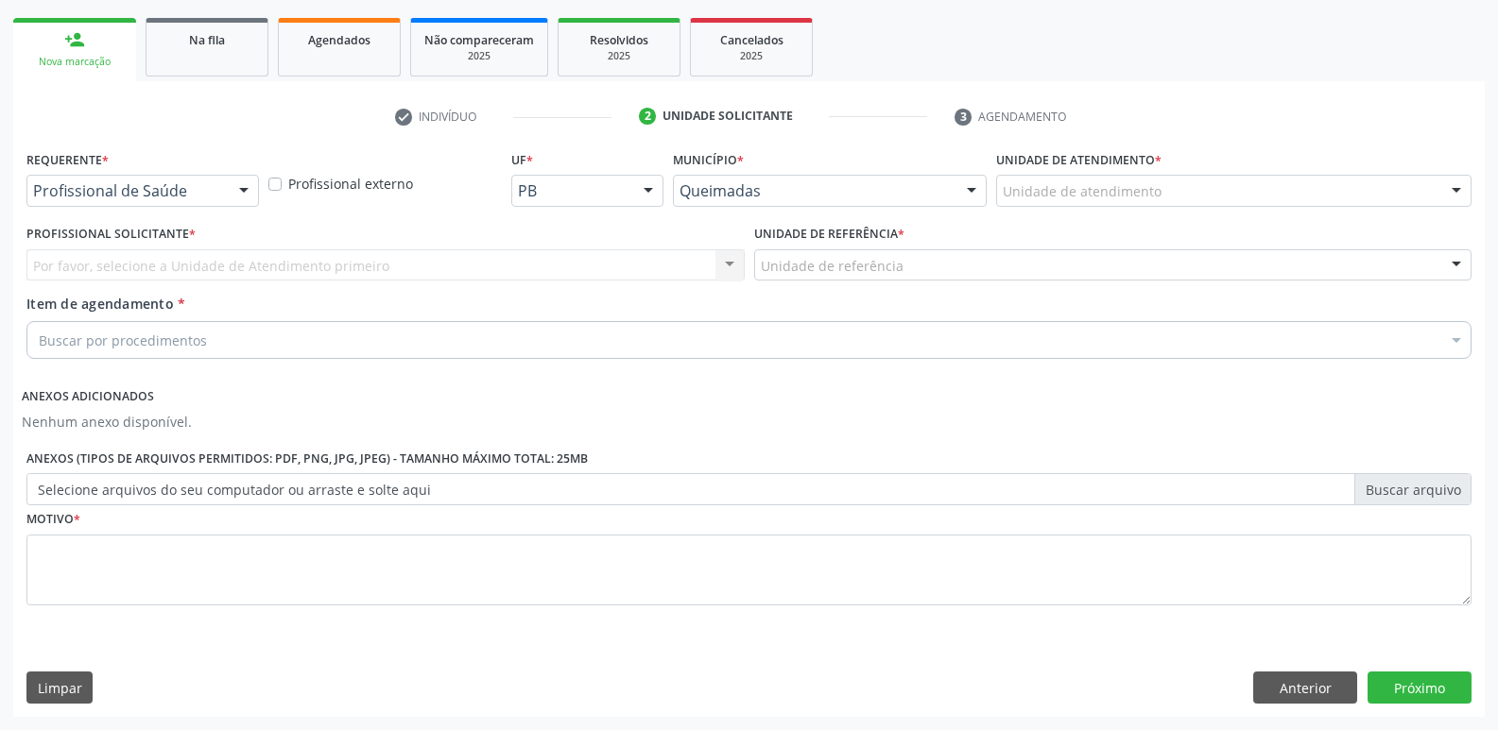
scroll to position [265, 0]
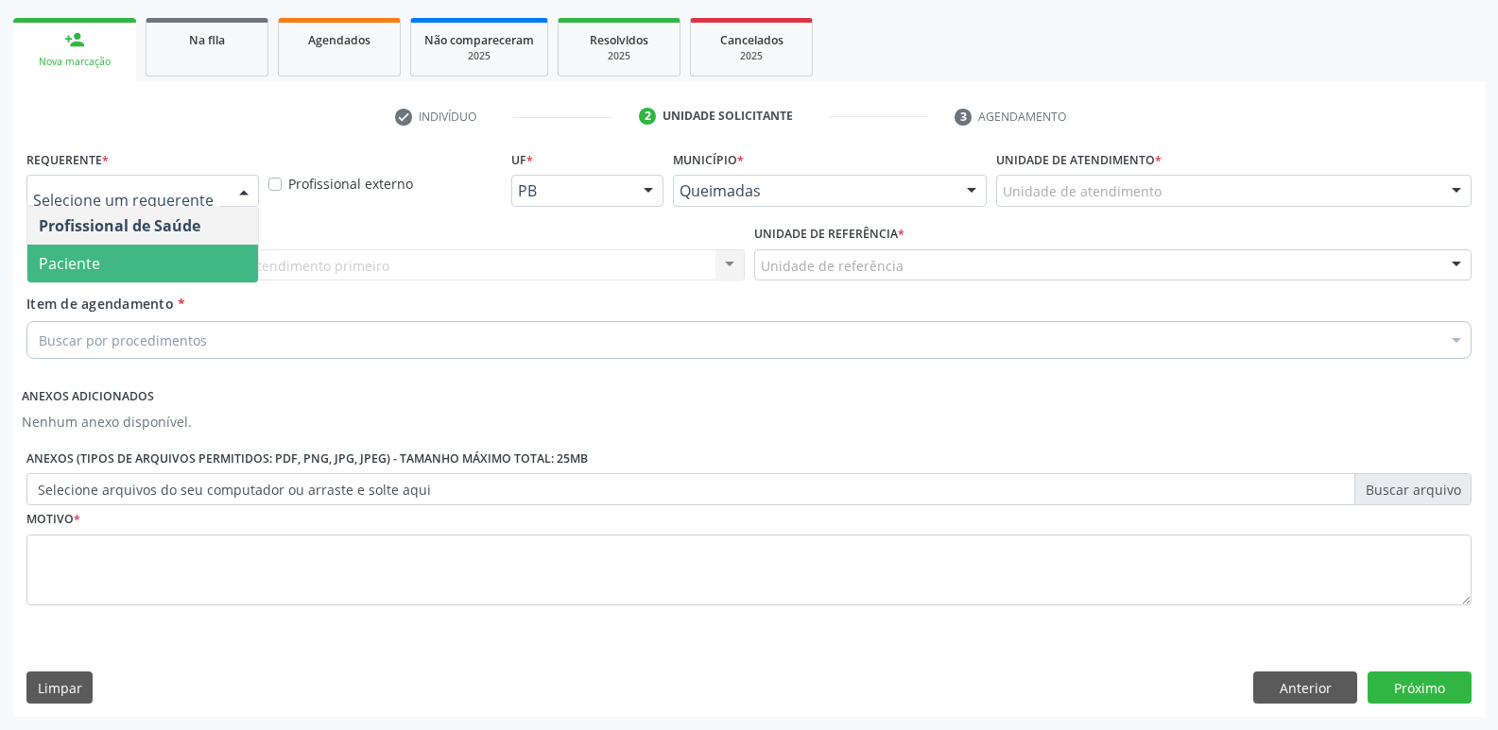
drag, startPoint x: 127, startPoint y: 265, endPoint x: 149, endPoint y: 259, distance: 23.4
click at [129, 264] on span "Paciente" at bounding box center [142, 264] width 231 height 38
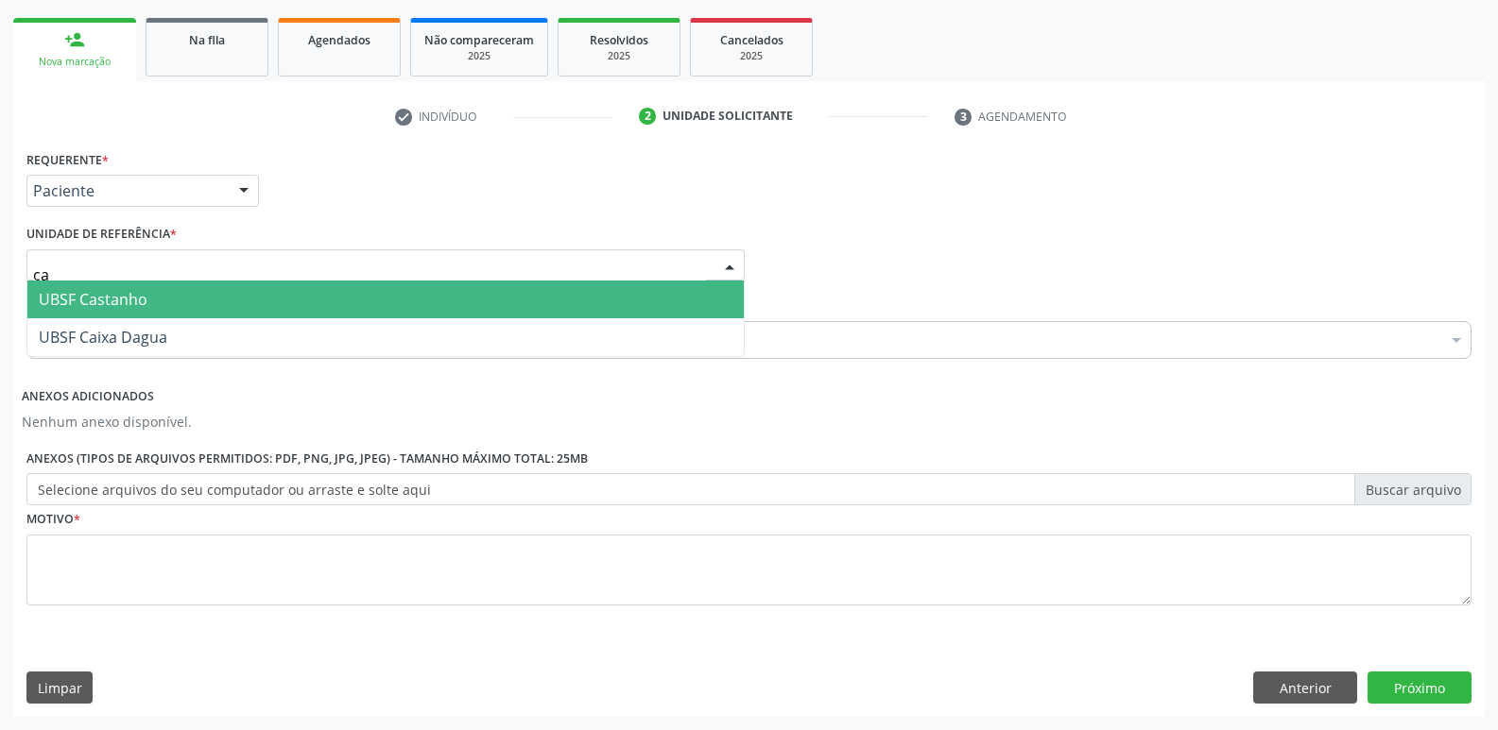
type input "cas"
click at [121, 289] on span "UBSF Castanho" at bounding box center [93, 299] width 109 height 21
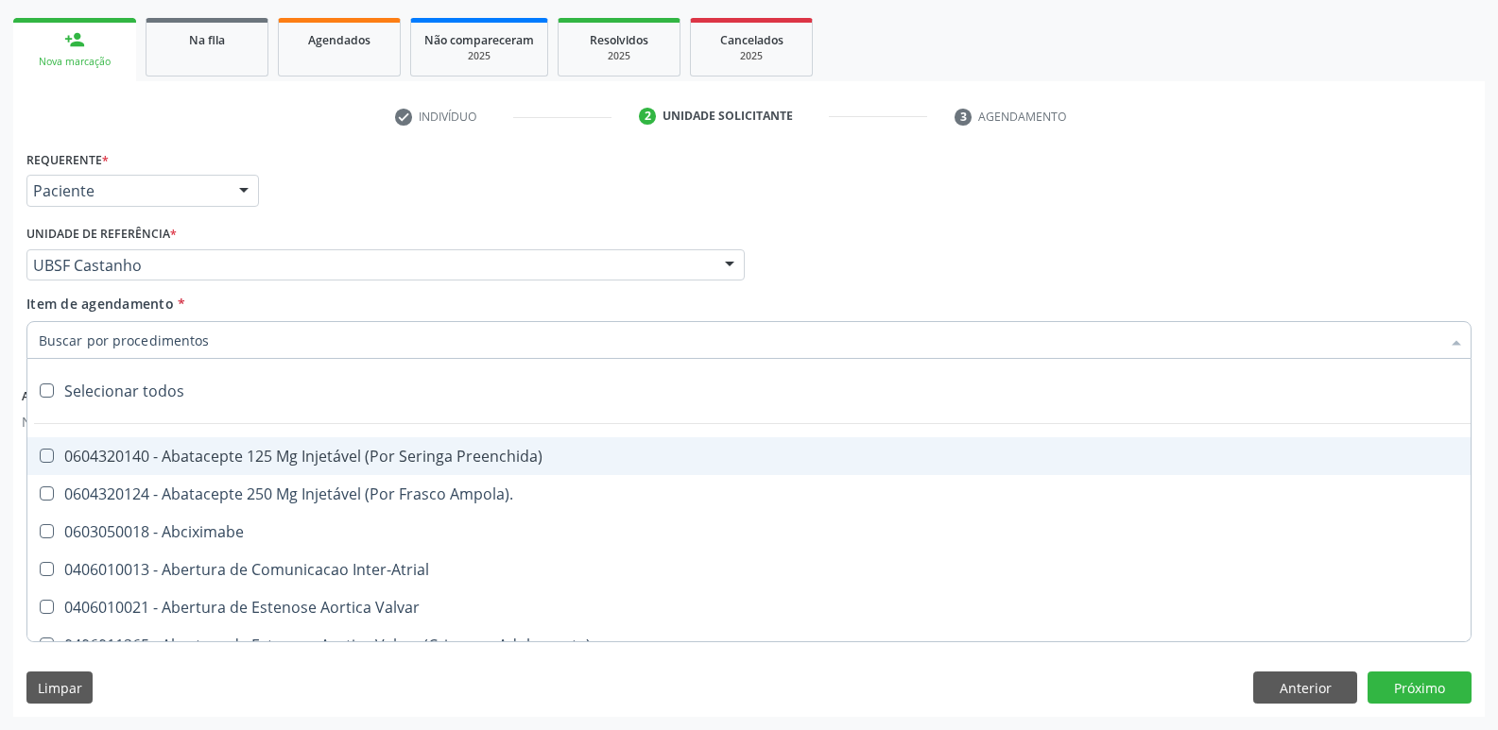
type input "v"
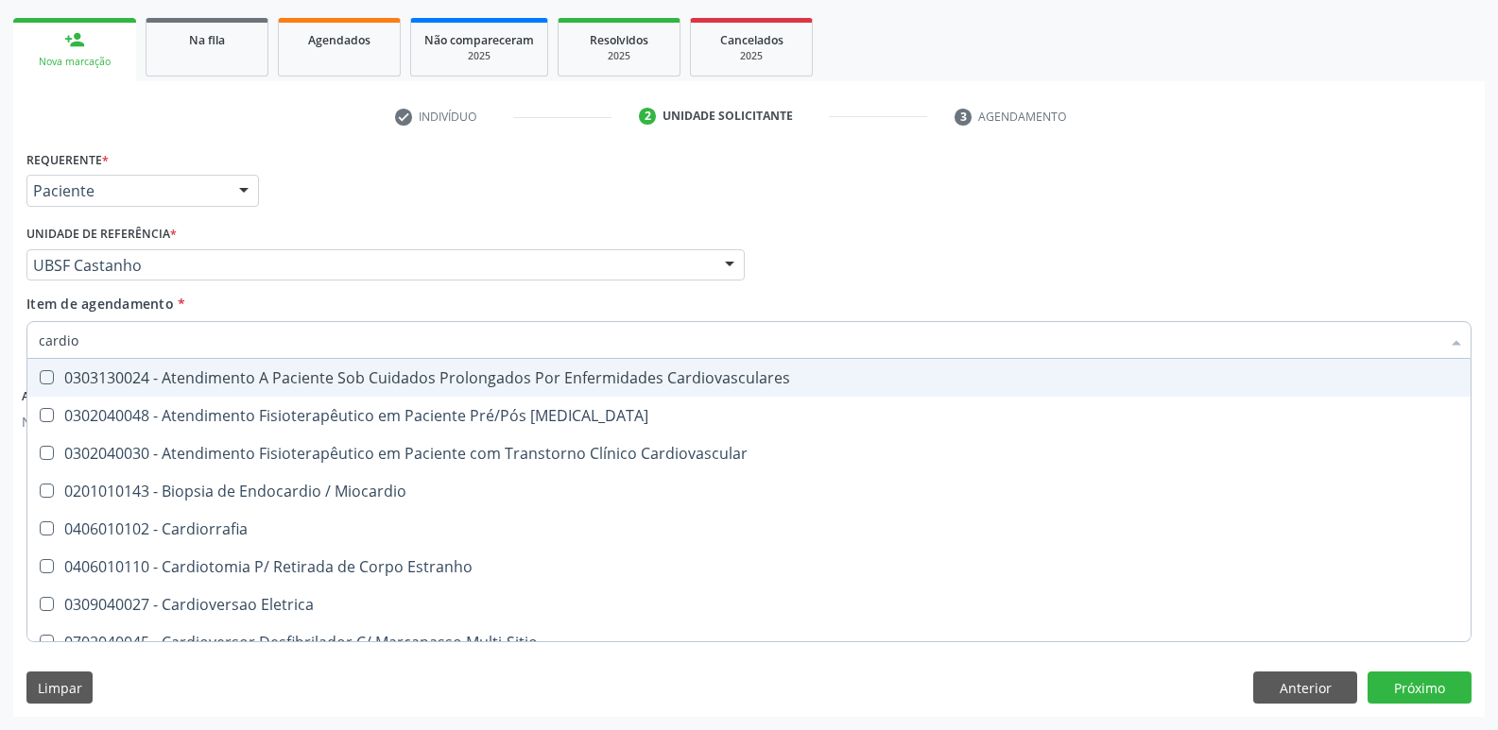
type input "cardiol"
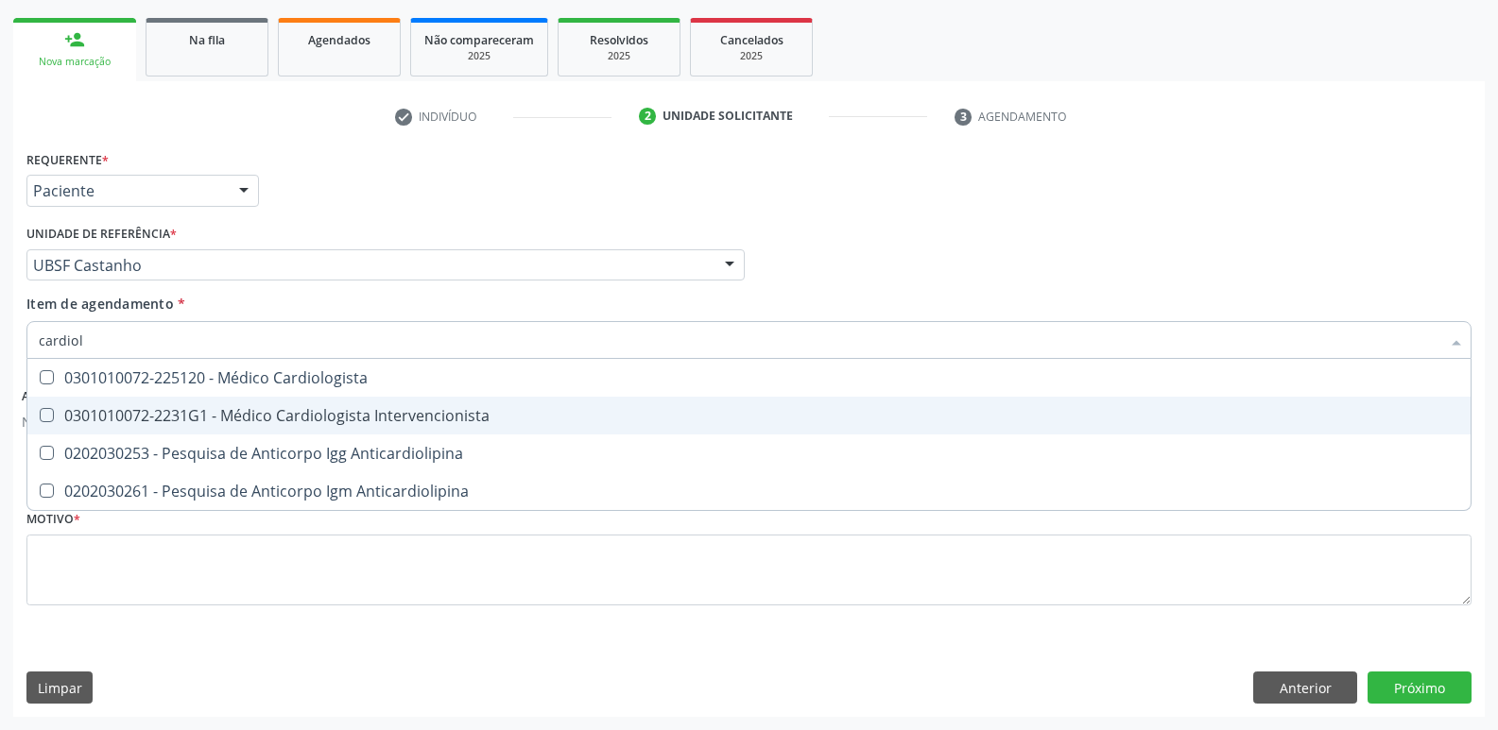
click at [488, 408] on div "0301010072-2231G1 - Médico Cardiologista Intervencionista" at bounding box center [749, 415] width 1420 height 15
checkbox Intervencionista "true"
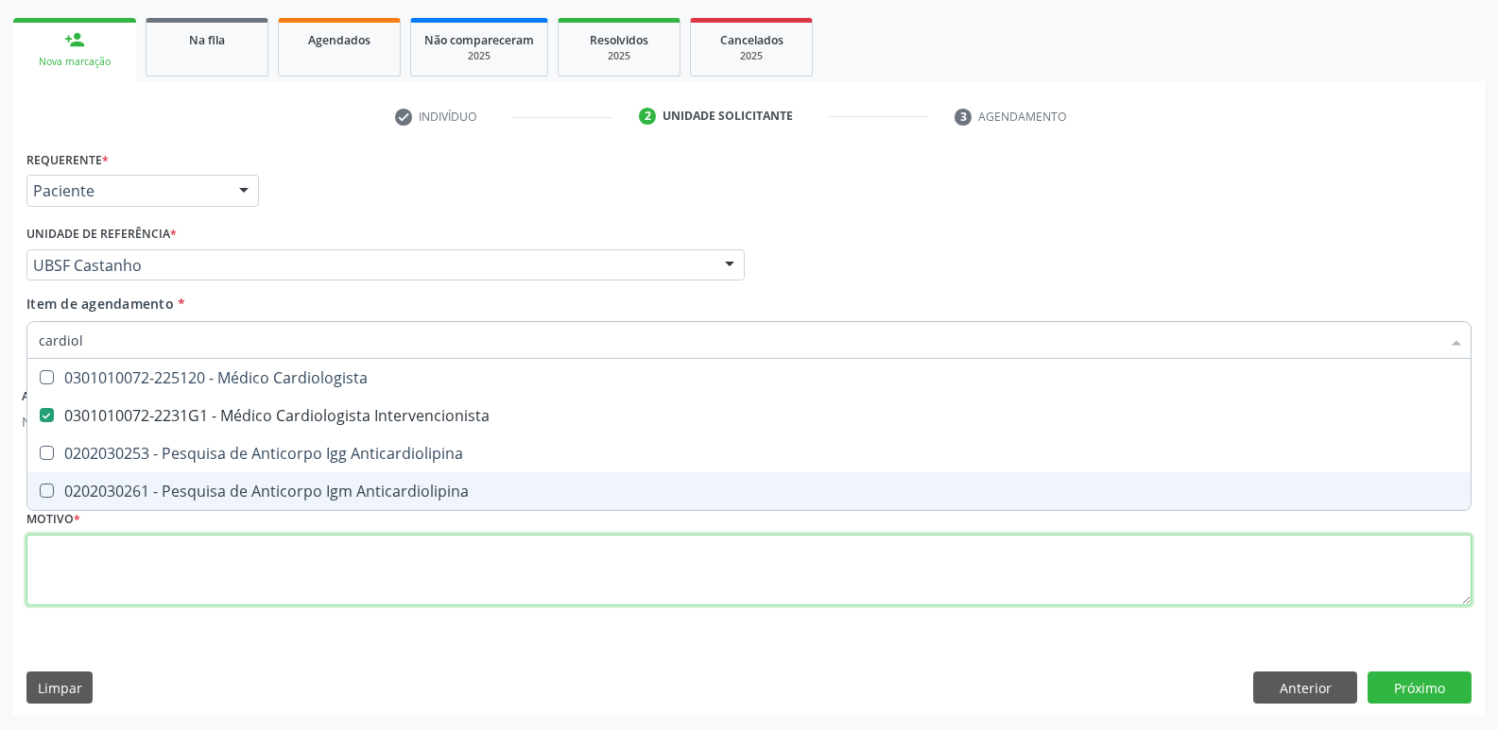
click at [400, 575] on div "Requerente * Paciente Profissional de Saúde Paciente Nenhum resultado encontrad…" at bounding box center [748, 389] width 1445 height 487
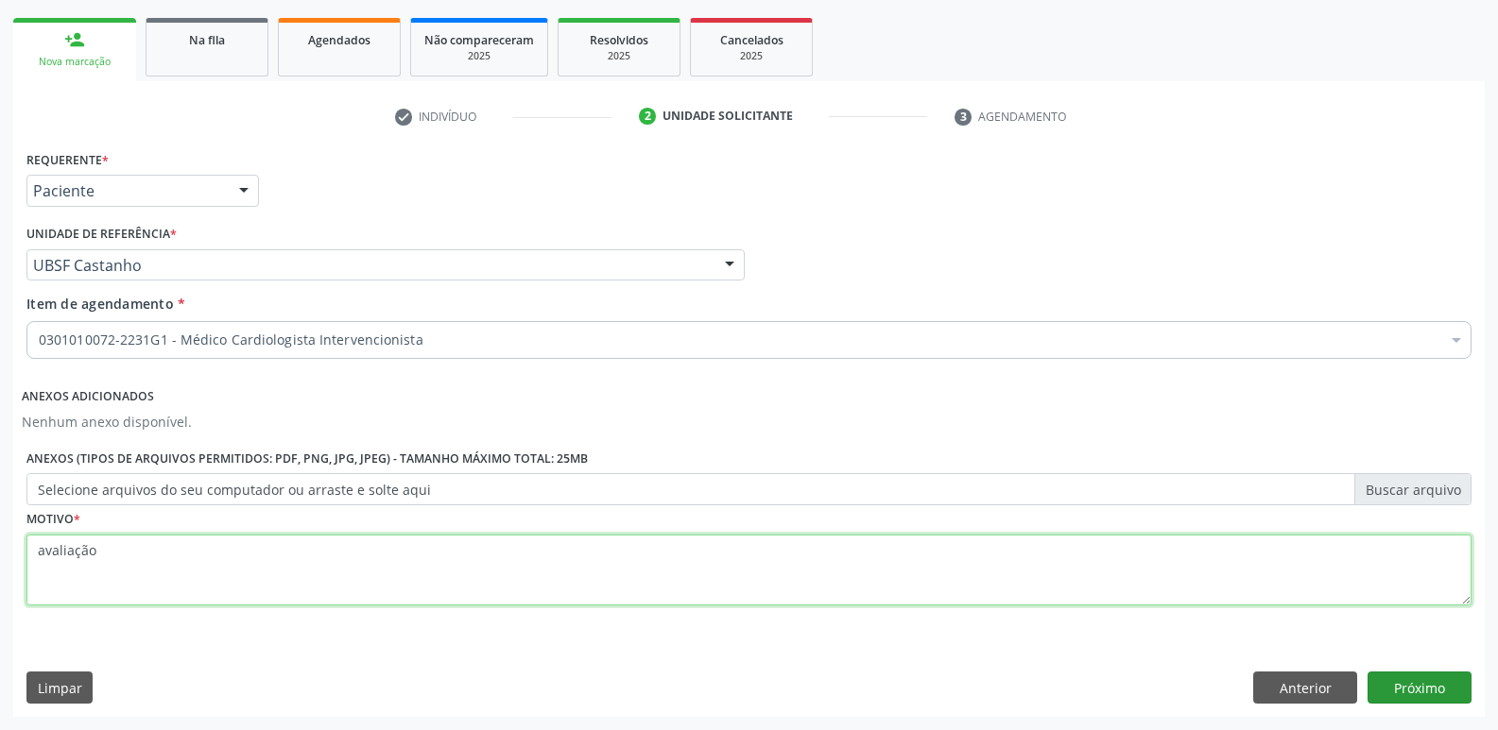
type textarea "avaliação"
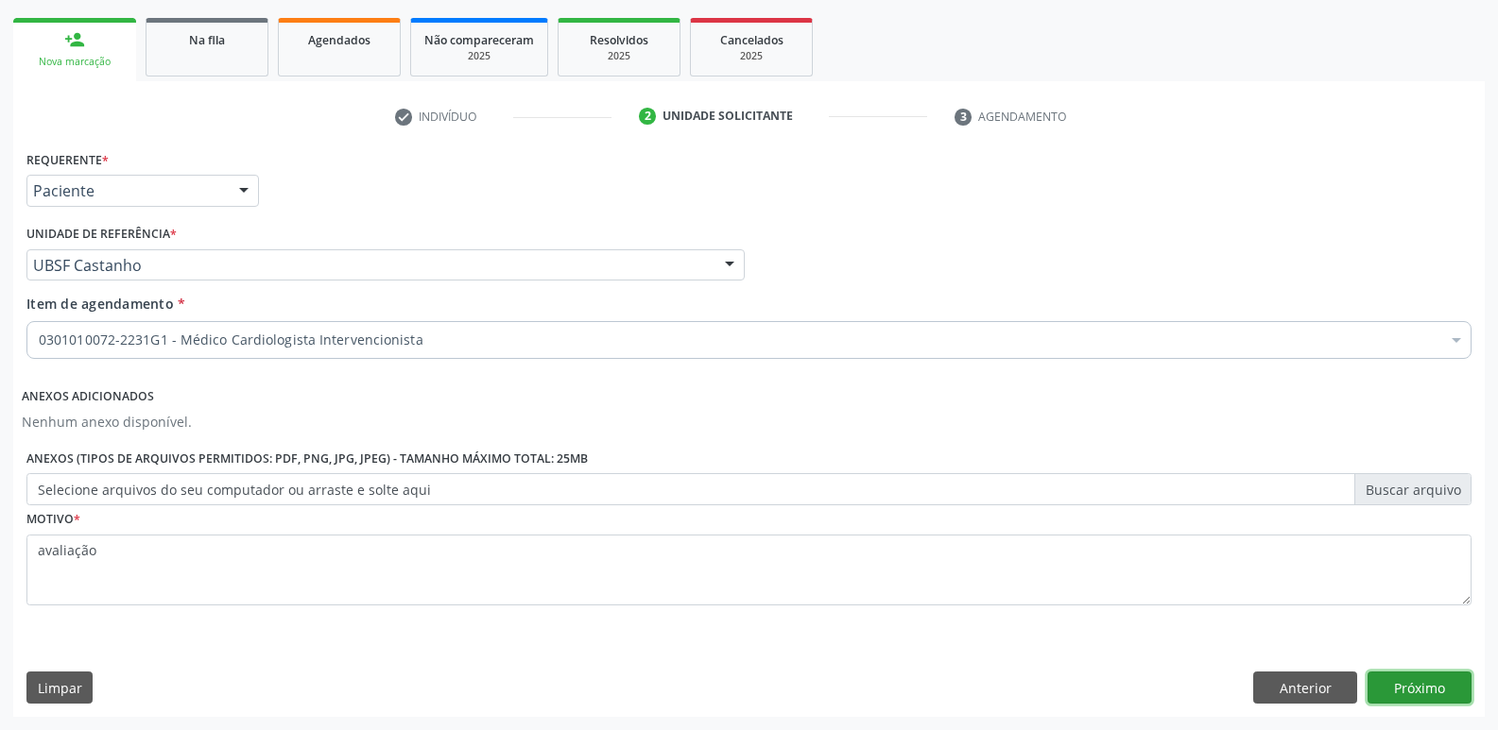
click at [1403, 685] on button "Próximo" at bounding box center [1419, 688] width 104 height 32
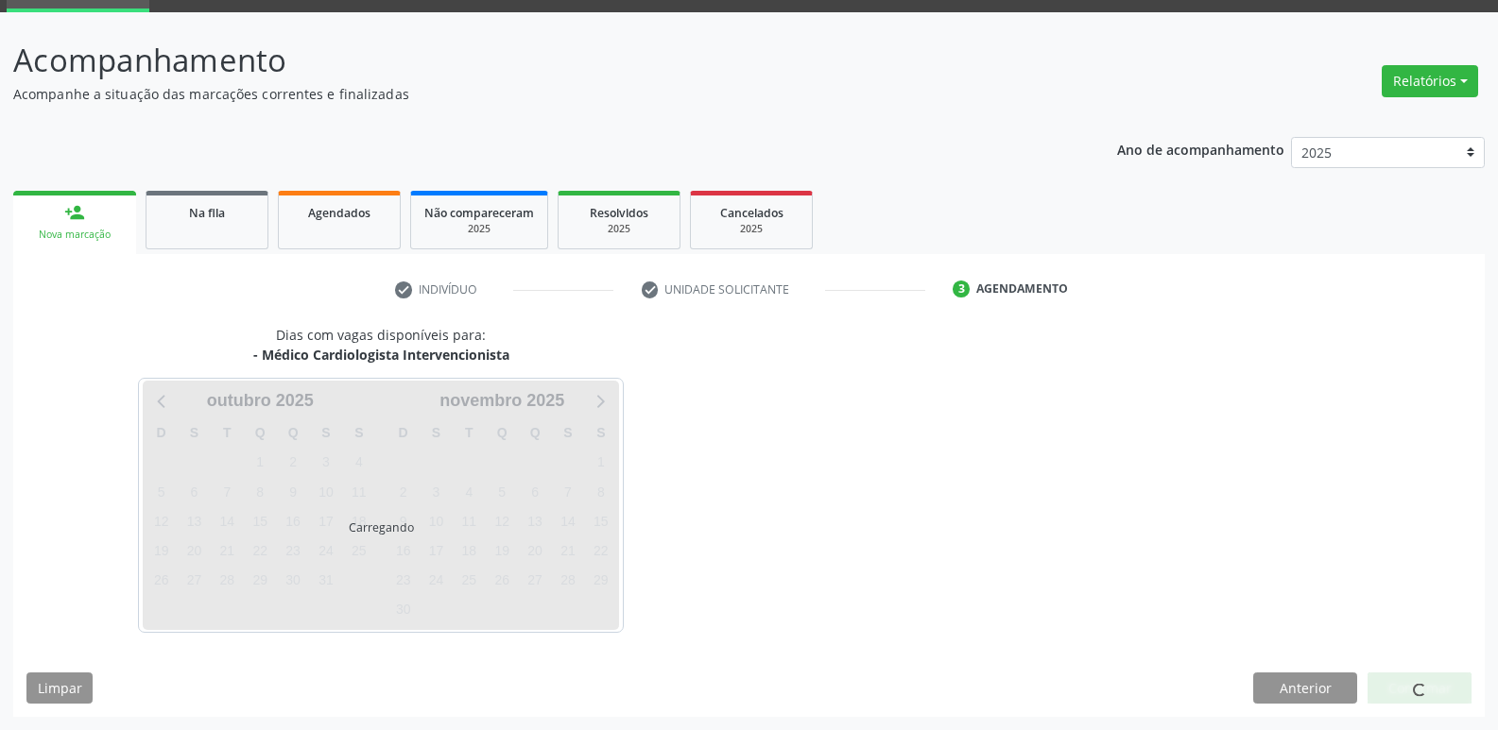
scroll to position [92, 0]
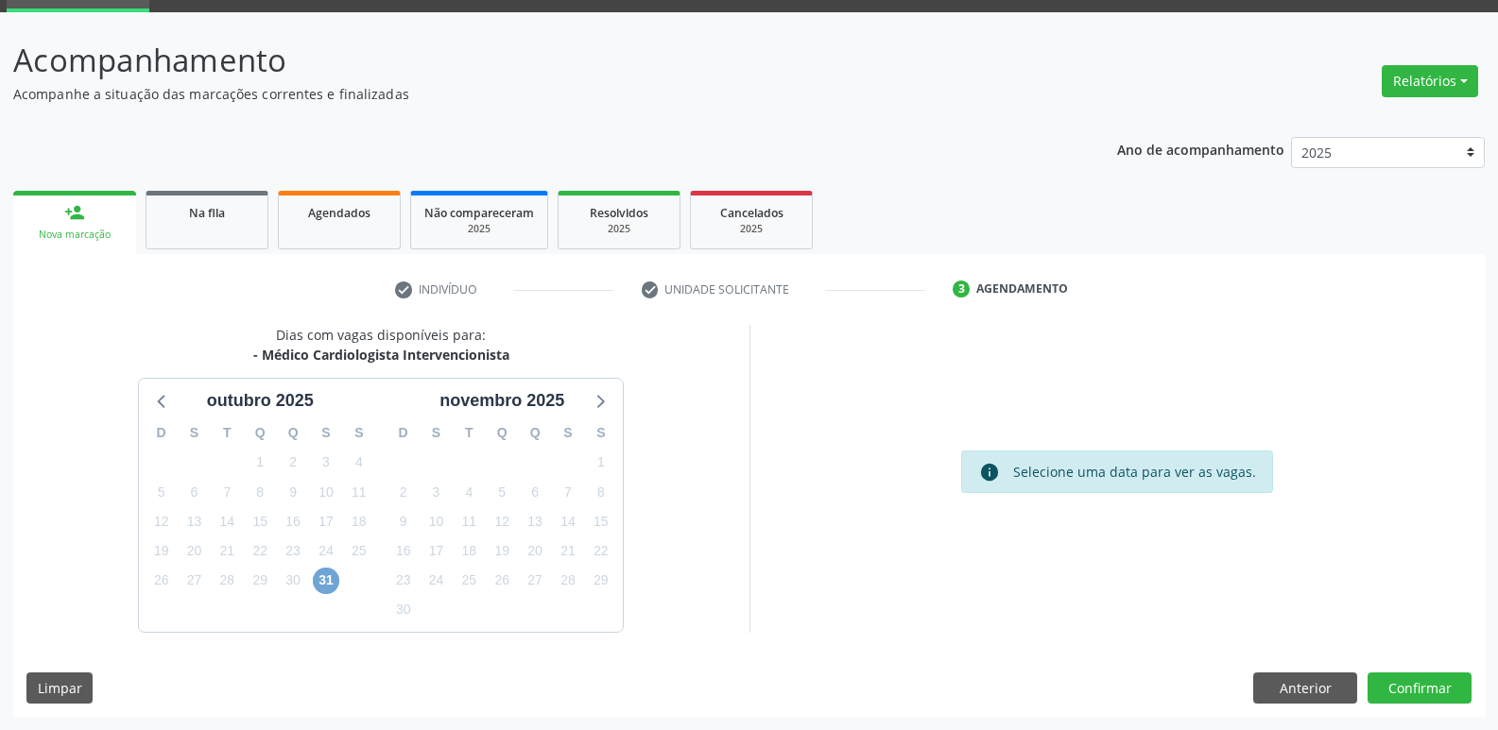
click at [324, 578] on span "31" at bounding box center [326, 581] width 26 height 26
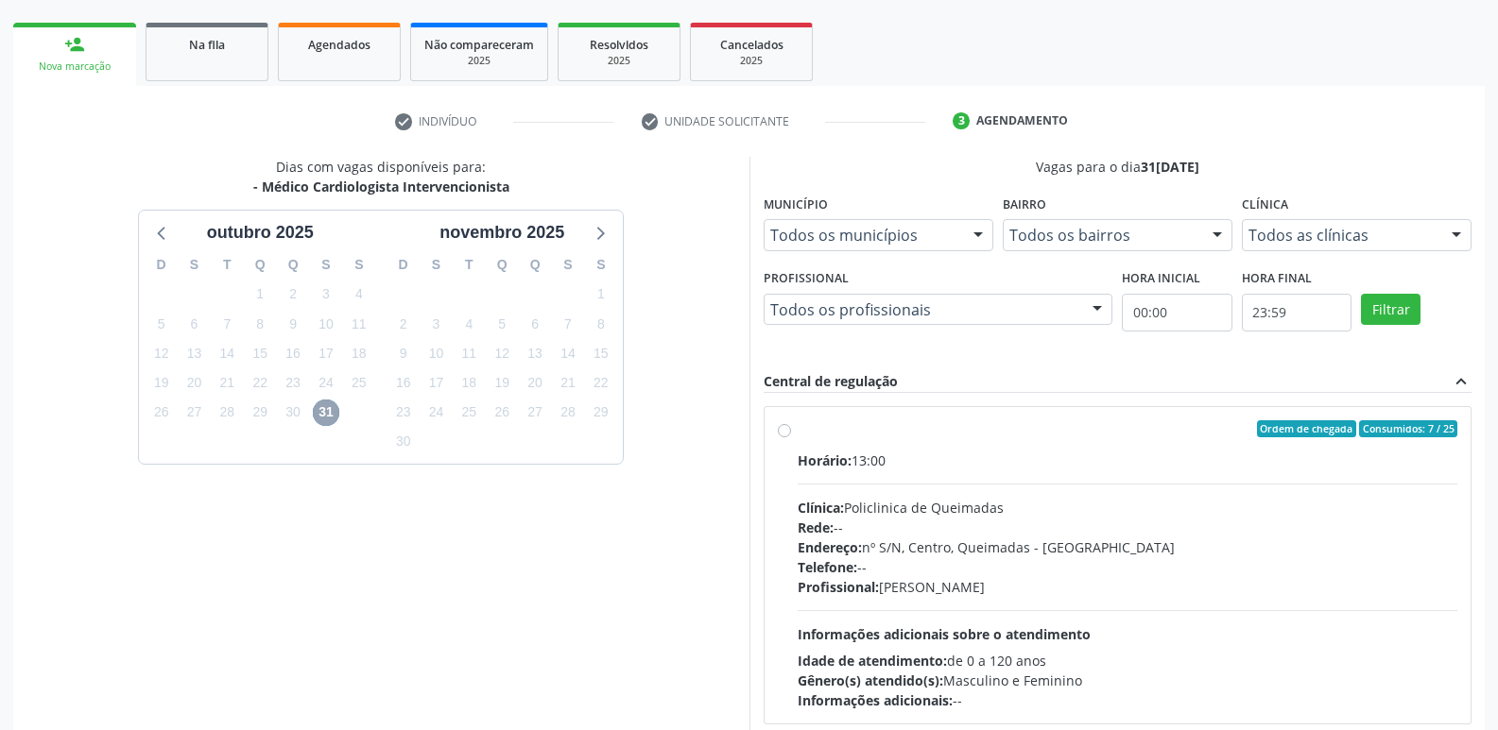
scroll to position [365, 0]
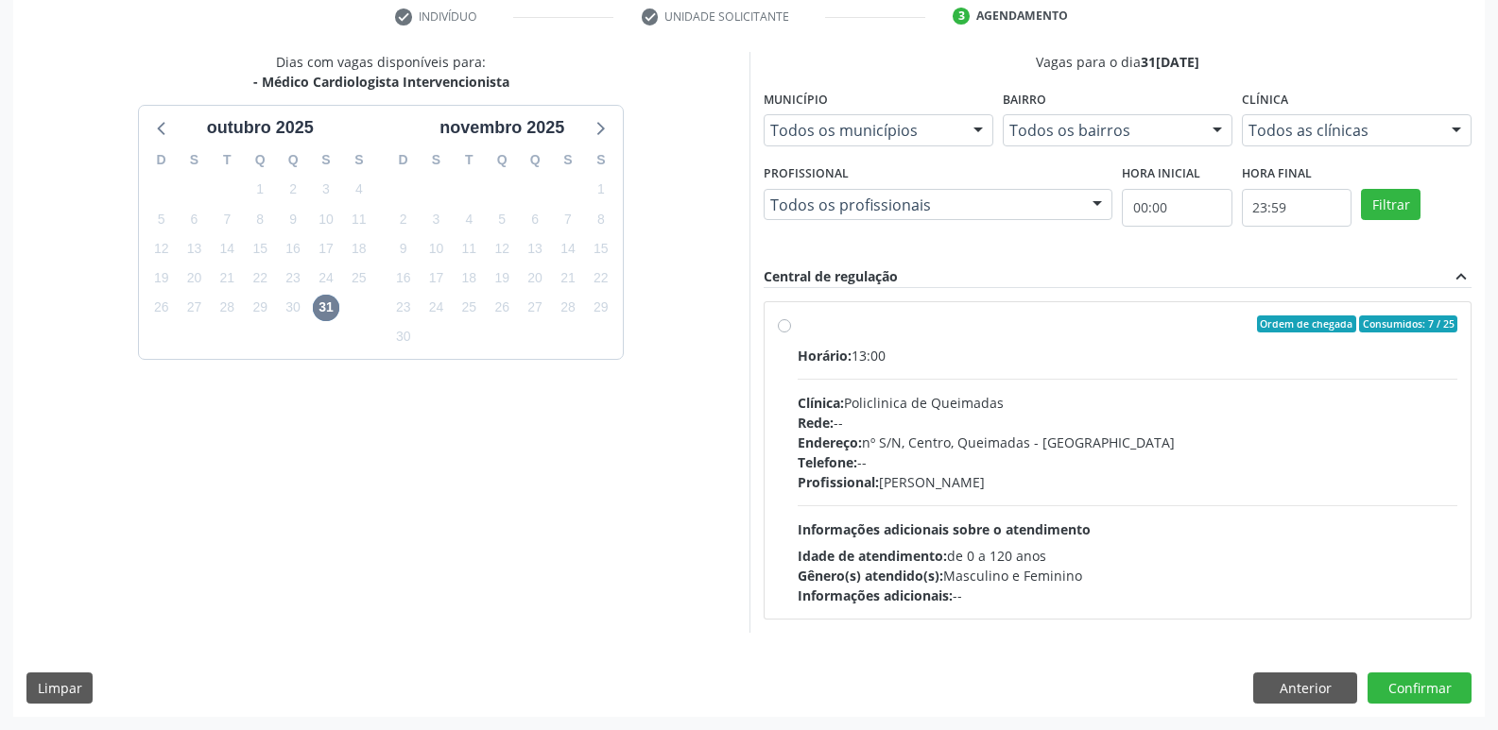
drag, startPoint x: 1164, startPoint y: 505, endPoint x: 1413, endPoint y: 687, distance: 308.4
click at [1220, 517] on div "Horário: 13:00 Clínica: Policlinica de Queimadas Rede: -- Endereço: nº S/N, Cen…" at bounding box center [1127, 476] width 660 height 260
radio input "true"
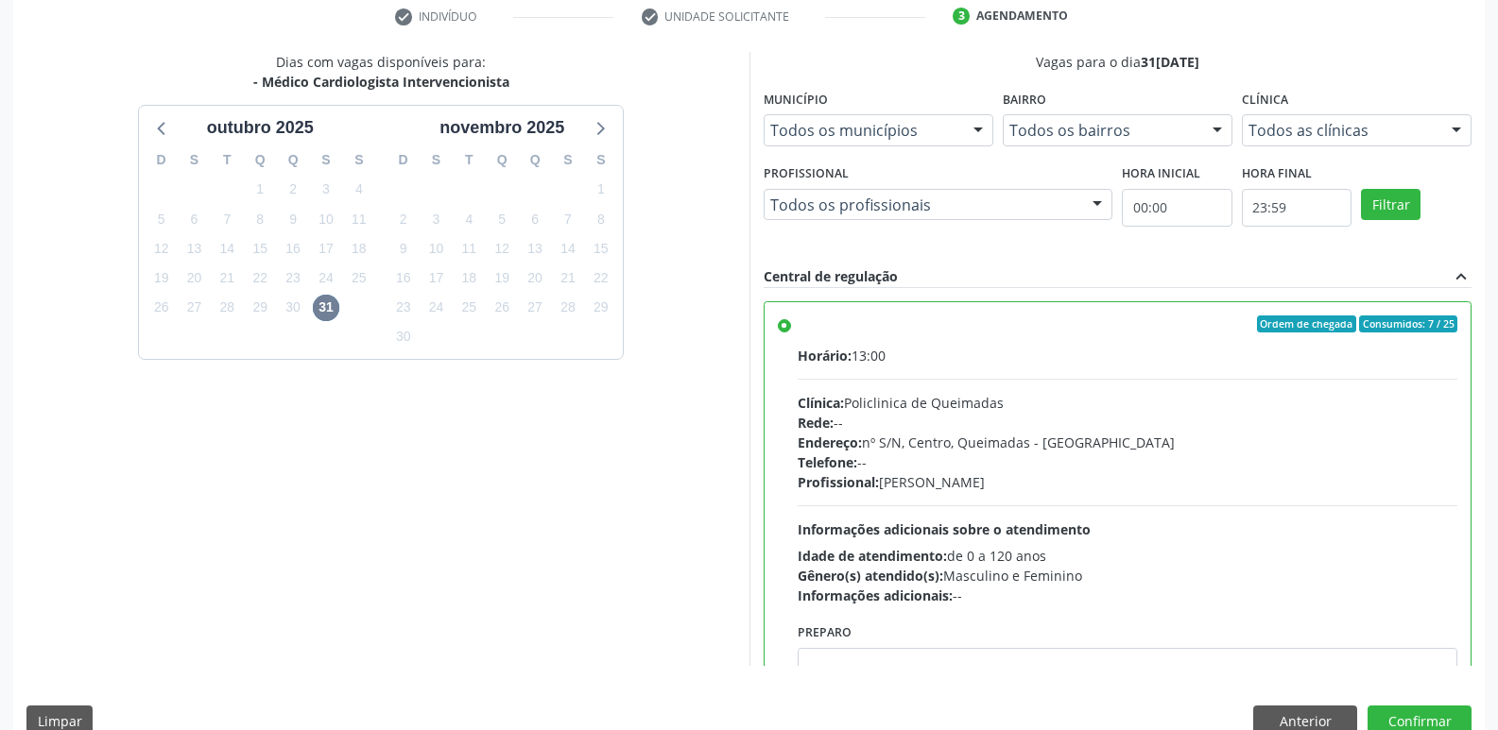
click at [1414, 696] on div "Dias com vagas disponíveis para: - Médico Cardiologista Intervencionista ou[DAT…" at bounding box center [748, 401] width 1471 height 698
click at [1417, 716] on button "Confirmar" at bounding box center [1419, 722] width 104 height 32
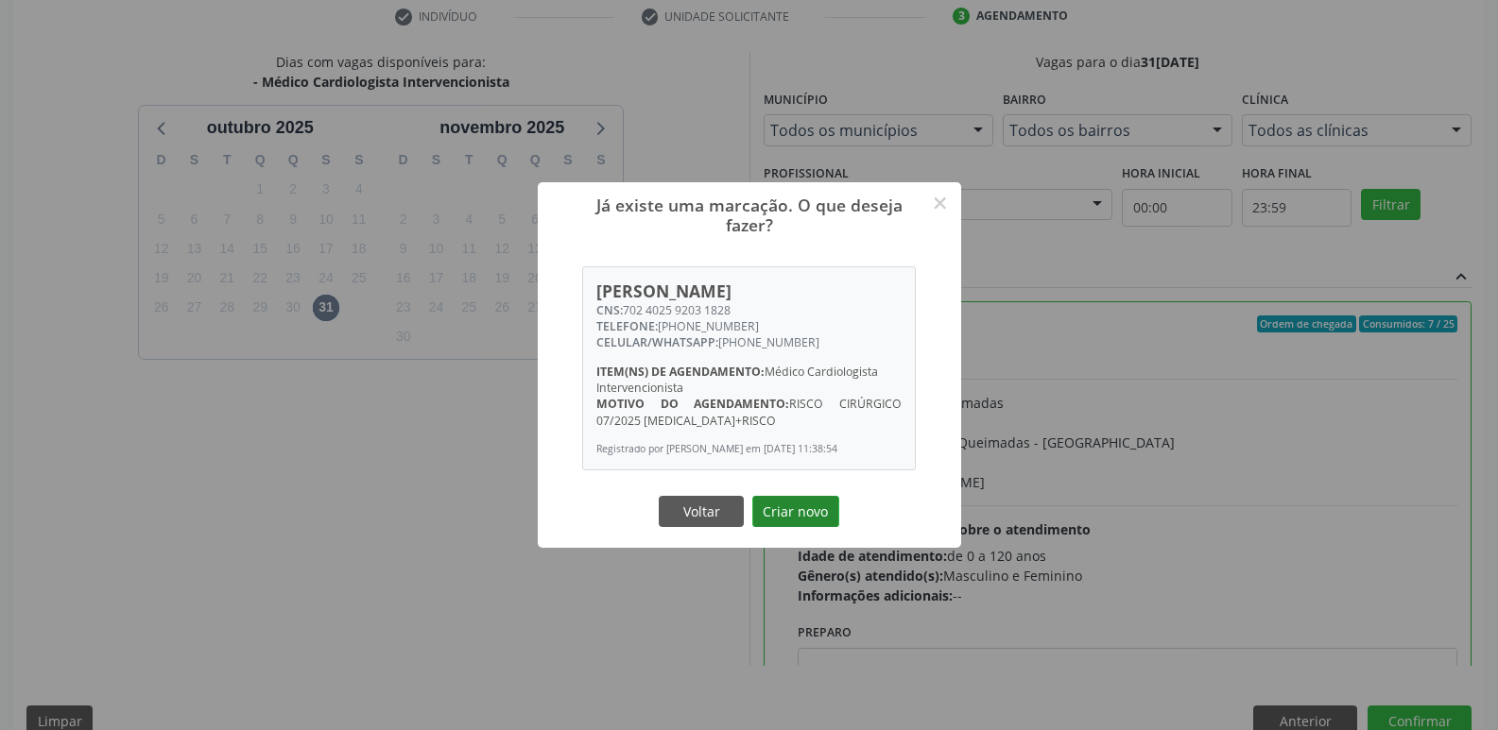
click at [814, 528] on button "Criar novo" at bounding box center [795, 512] width 87 height 32
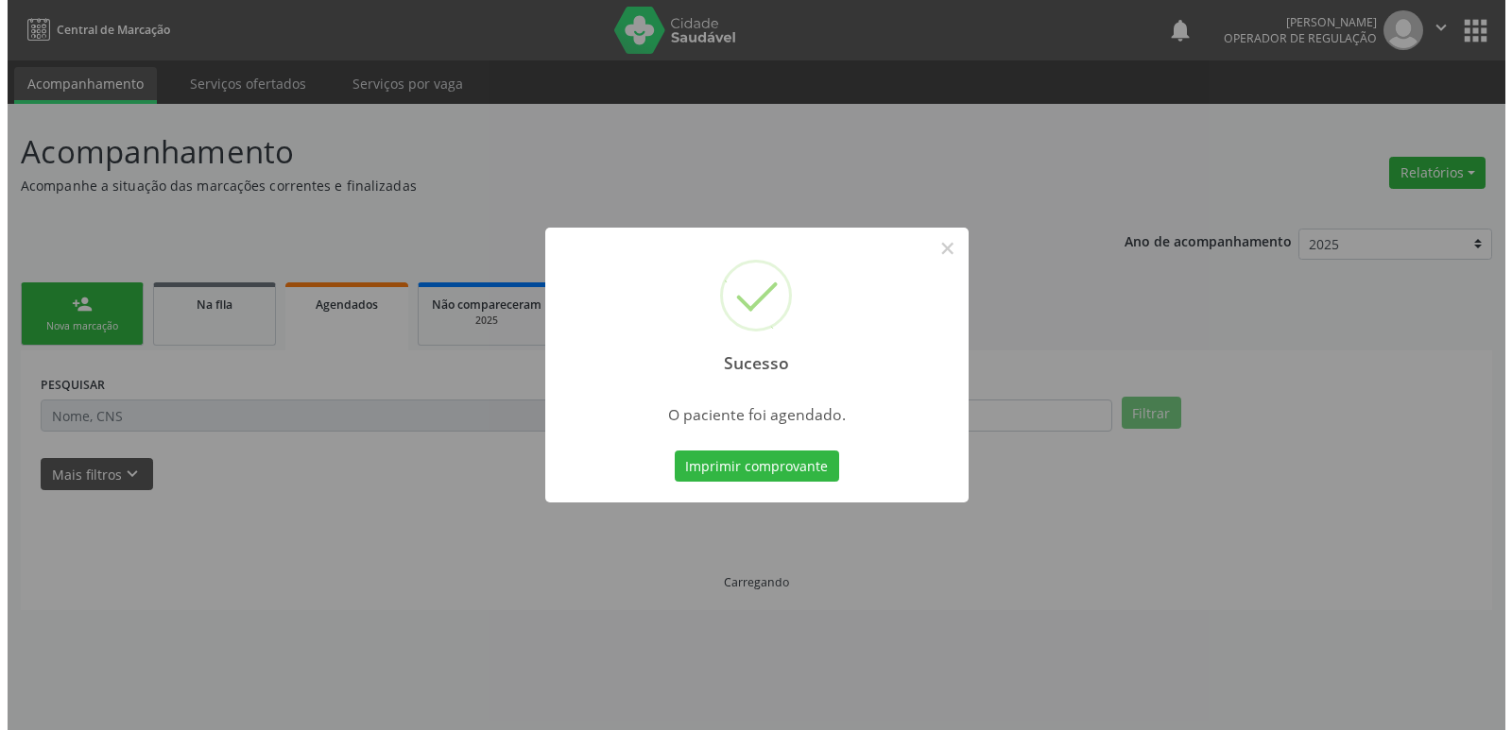
scroll to position [0, 0]
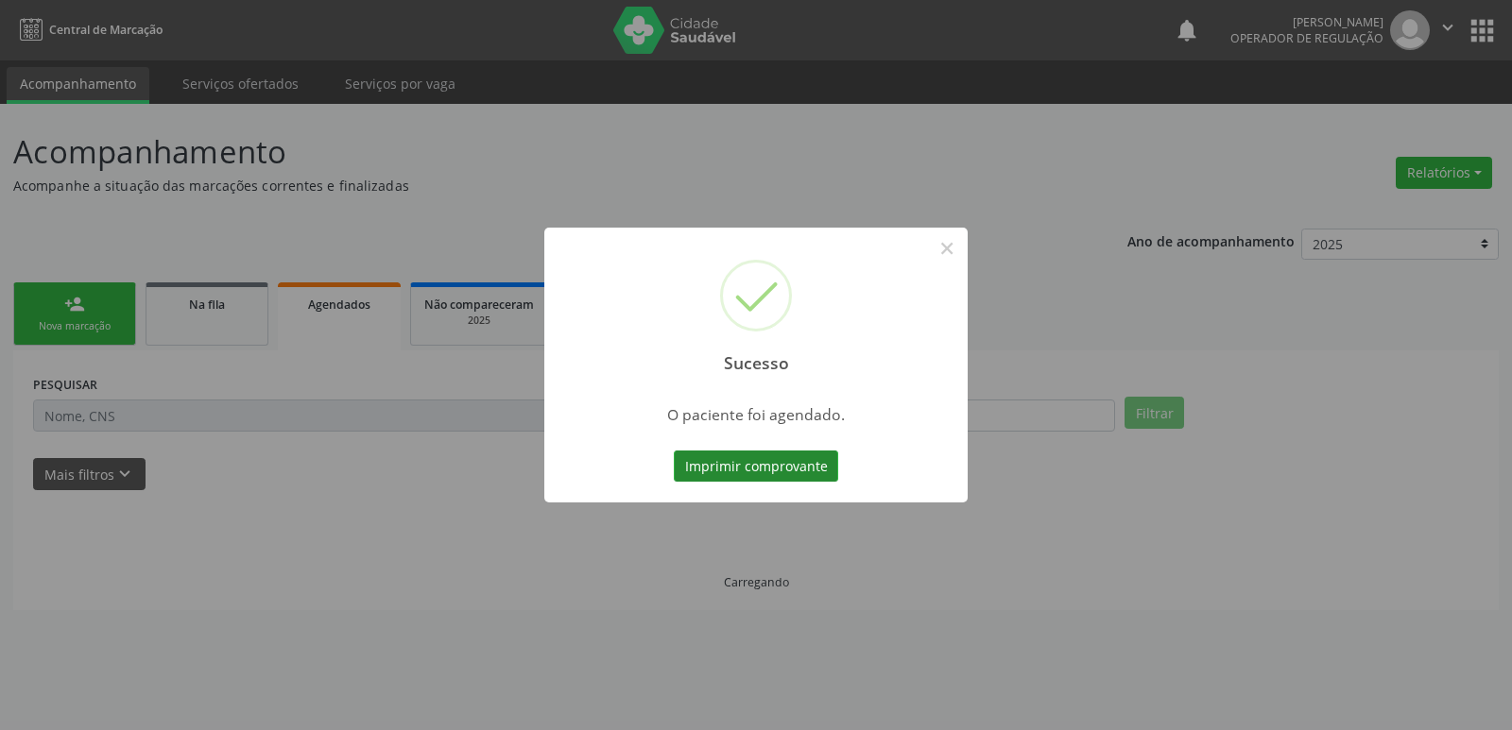
click at [817, 468] on button "Imprimir comprovante" at bounding box center [756, 467] width 164 height 32
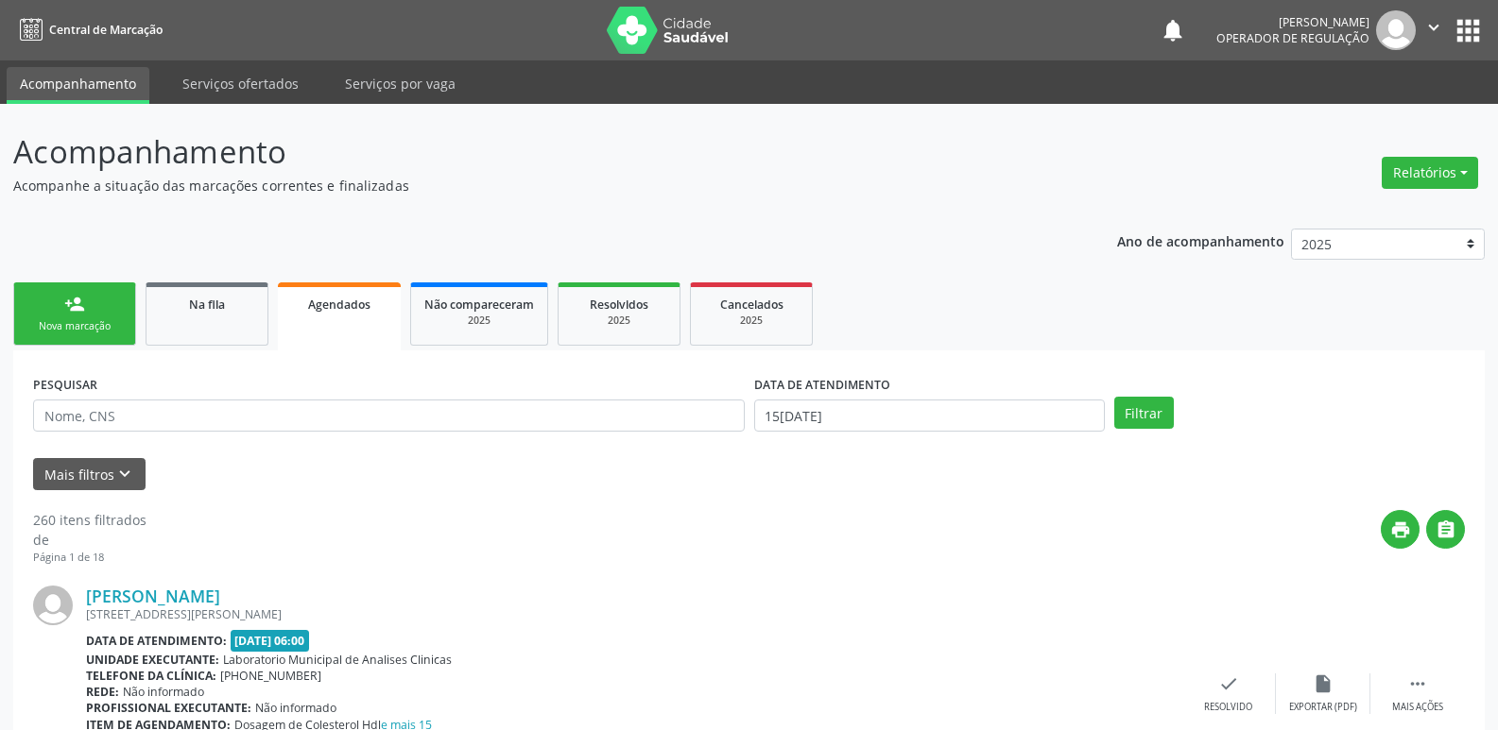
click at [95, 330] on div "Nova marcação" at bounding box center [74, 326] width 94 height 14
